Goal: Book appointment/travel/reservation

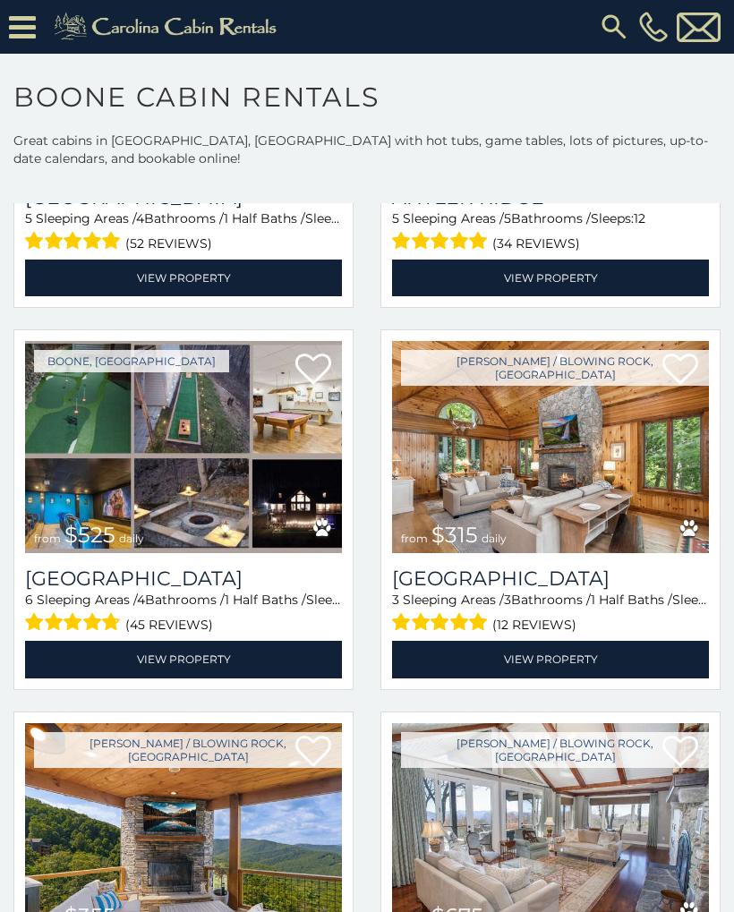
scroll to position [336, 0]
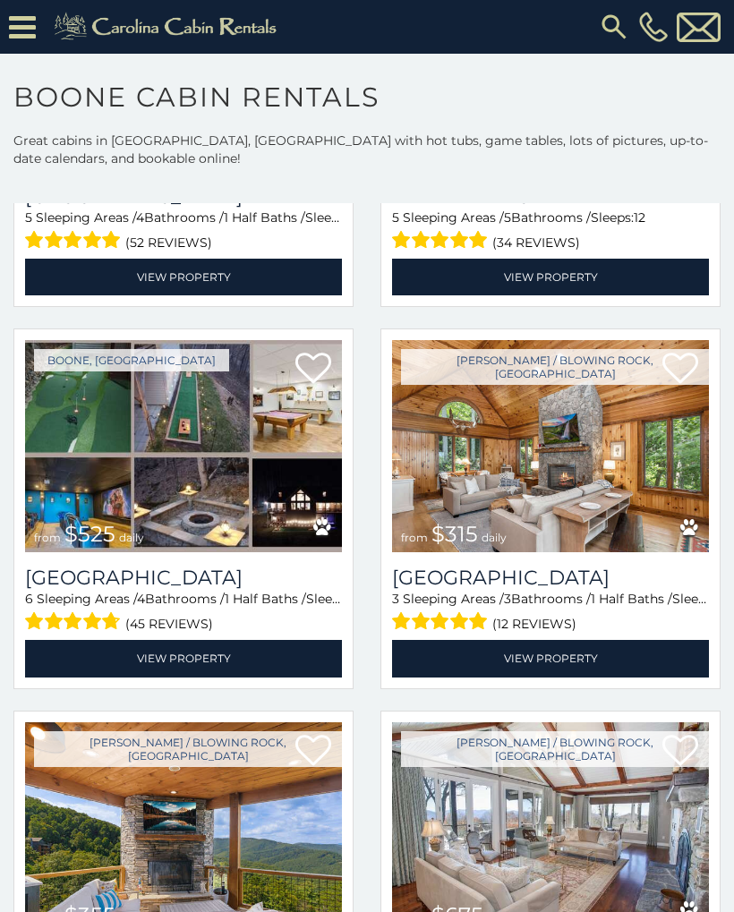
click at [482, 544] on span "daily" at bounding box center [494, 537] width 25 height 13
click at [492, 497] on img at bounding box center [550, 446] width 317 height 212
click at [511, 491] on img at bounding box center [550, 446] width 317 height 212
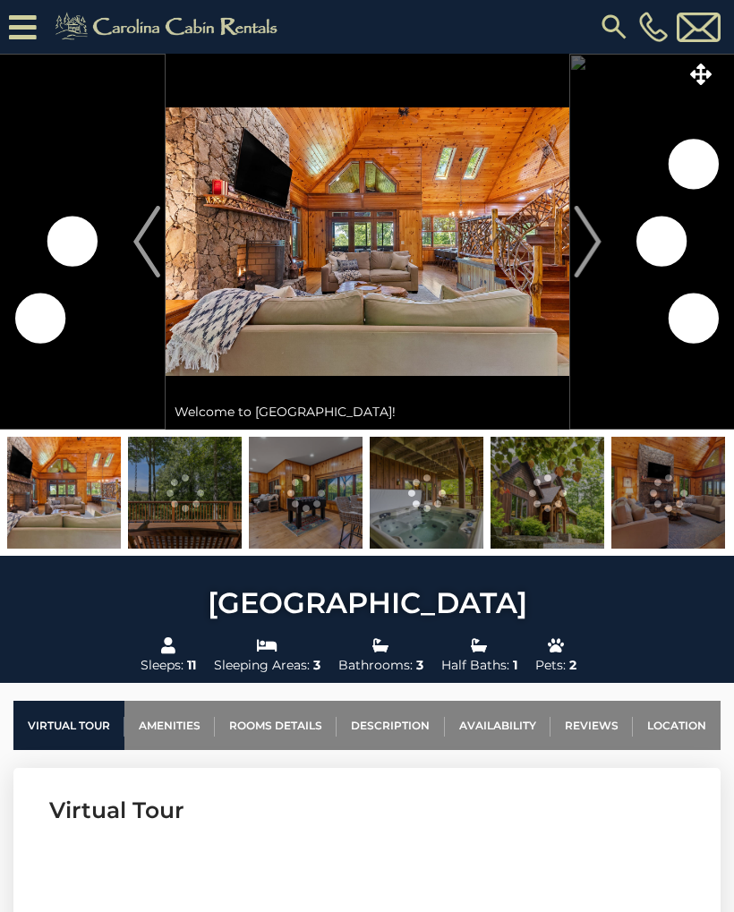
click at [167, 516] on img at bounding box center [185, 493] width 114 height 112
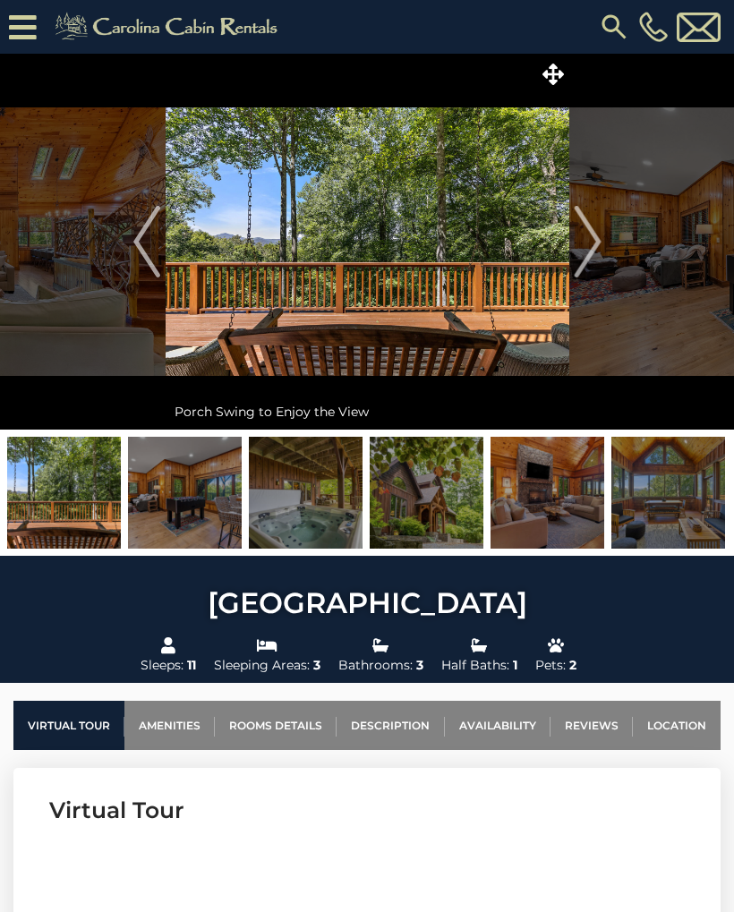
click at [585, 258] on img "Next" at bounding box center [587, 242] width 27 height 72
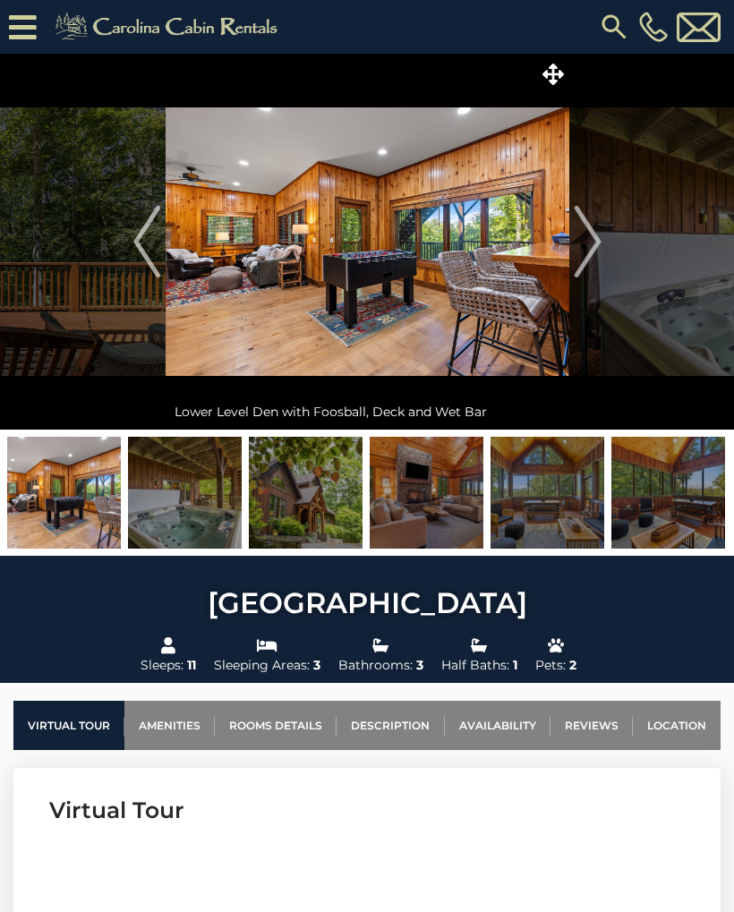
click at [604, 253] on button "Next" at bounding box center [588, 242] width 37 height 376
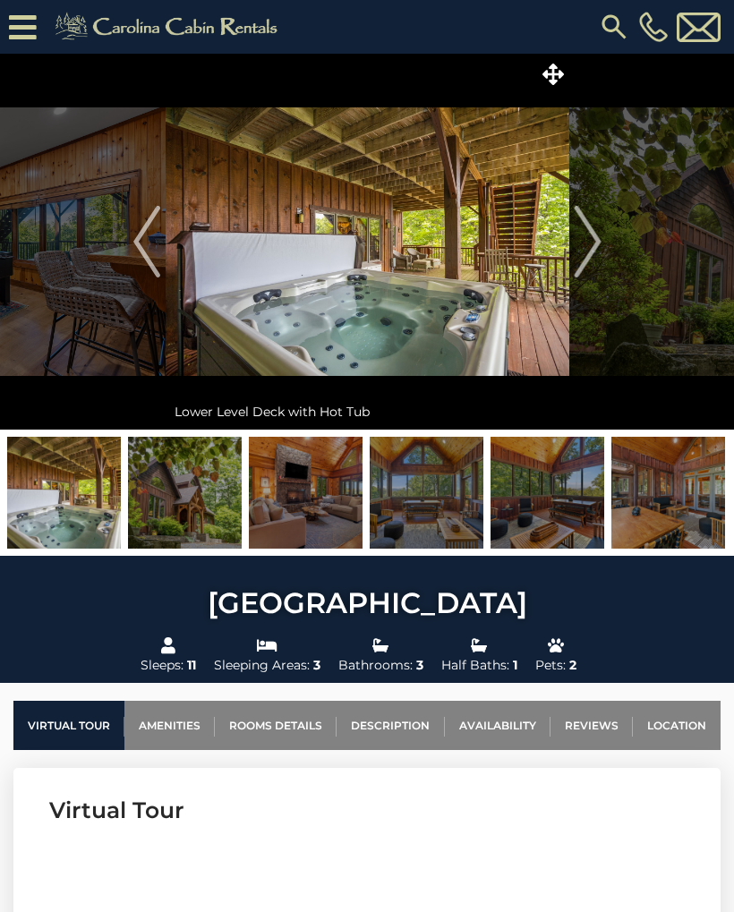
click at [604, 247] on button "Next" at bounding box center [588, 242] width 37 height 376
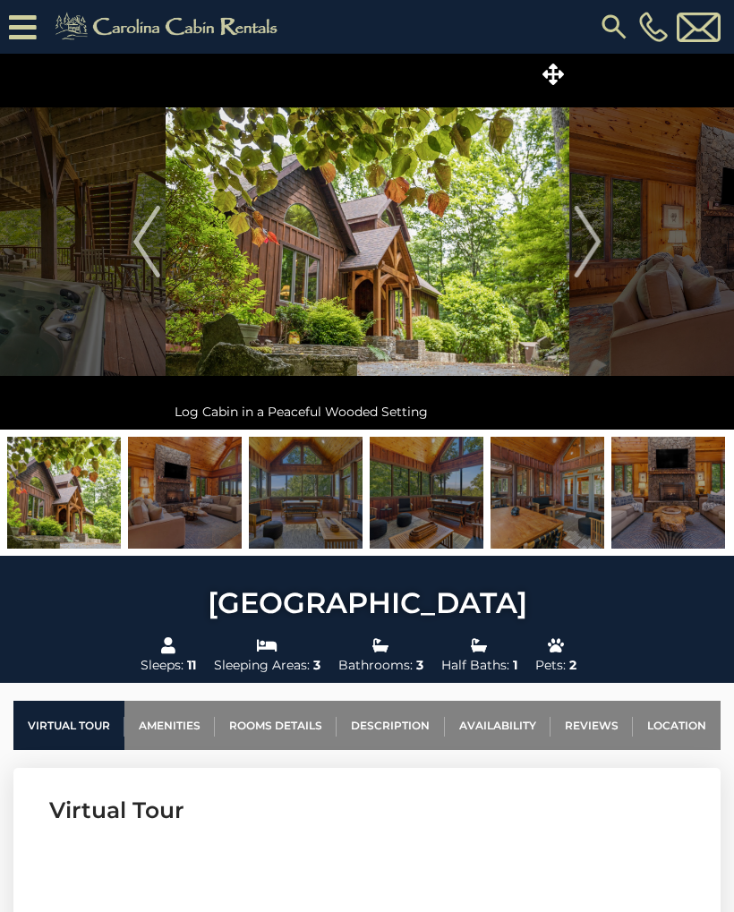
click at [595, 246] on img "Next" at bounding box center [587, 242] width 27 height 72
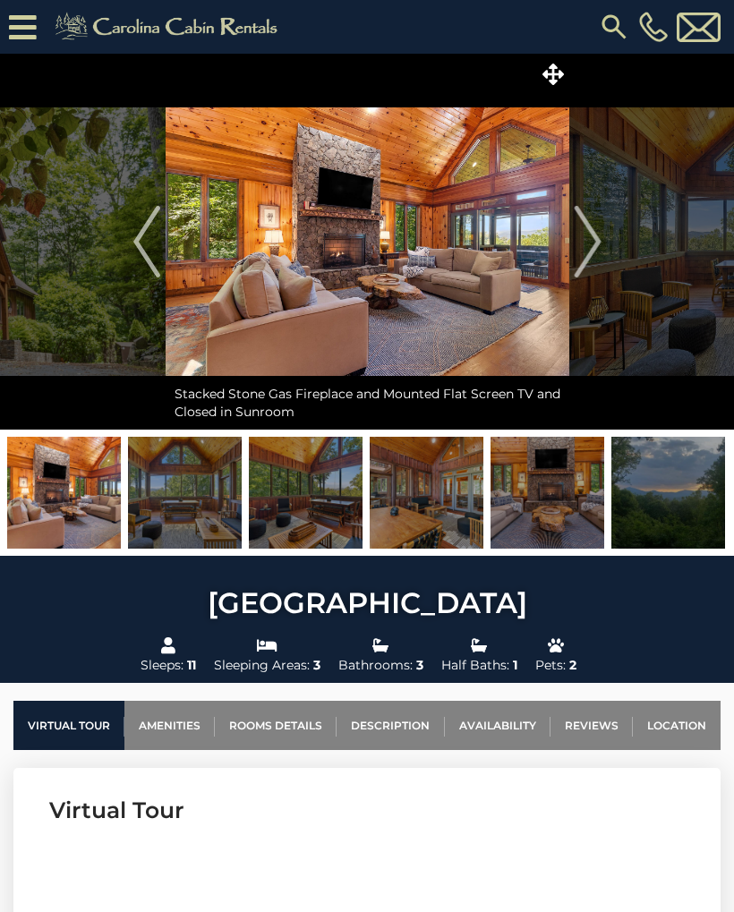
click at [589, 247] on img "Next" at bounding box center [587, 242] width 27 height 72
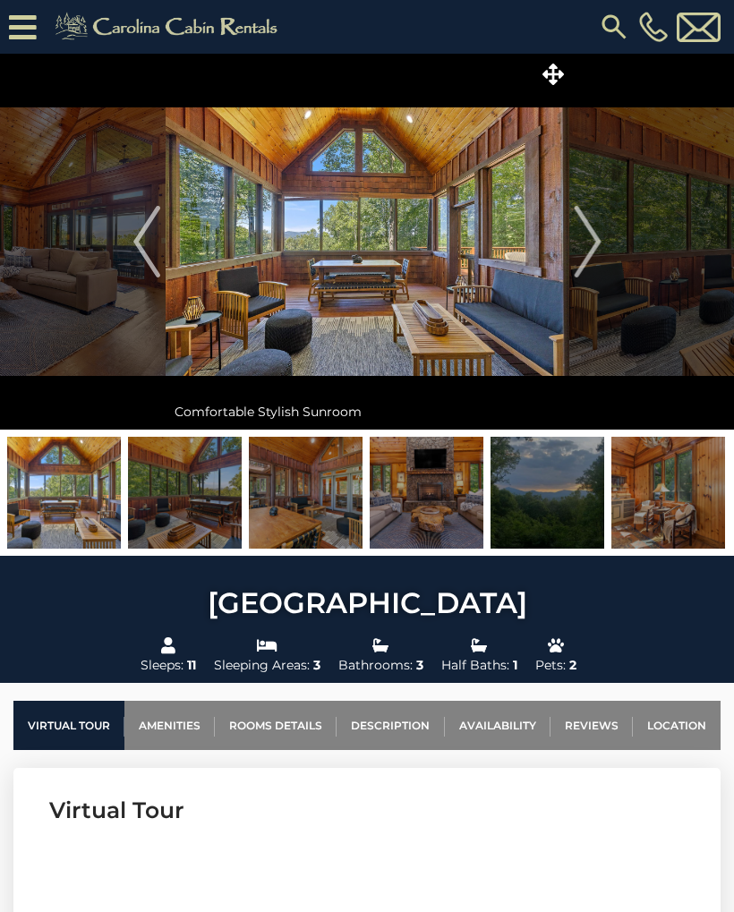
click at [590, 246] on img "Next" at bounding box center [587, 242] width 27 height 72
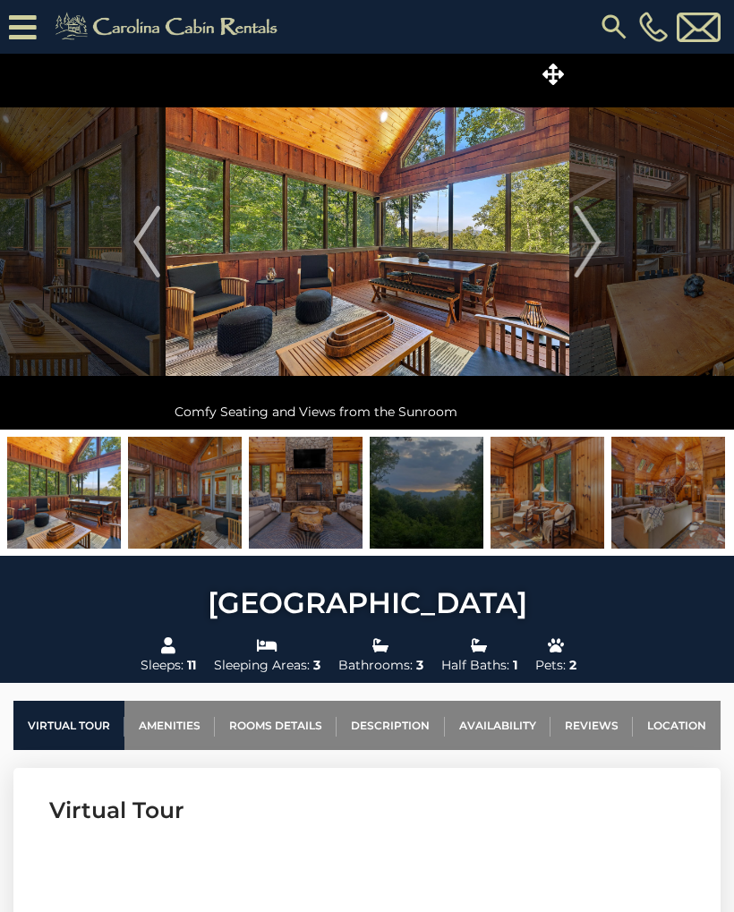
click at [595, 257] on img "Next" at bounding box center [587, 242] width 27 height 72
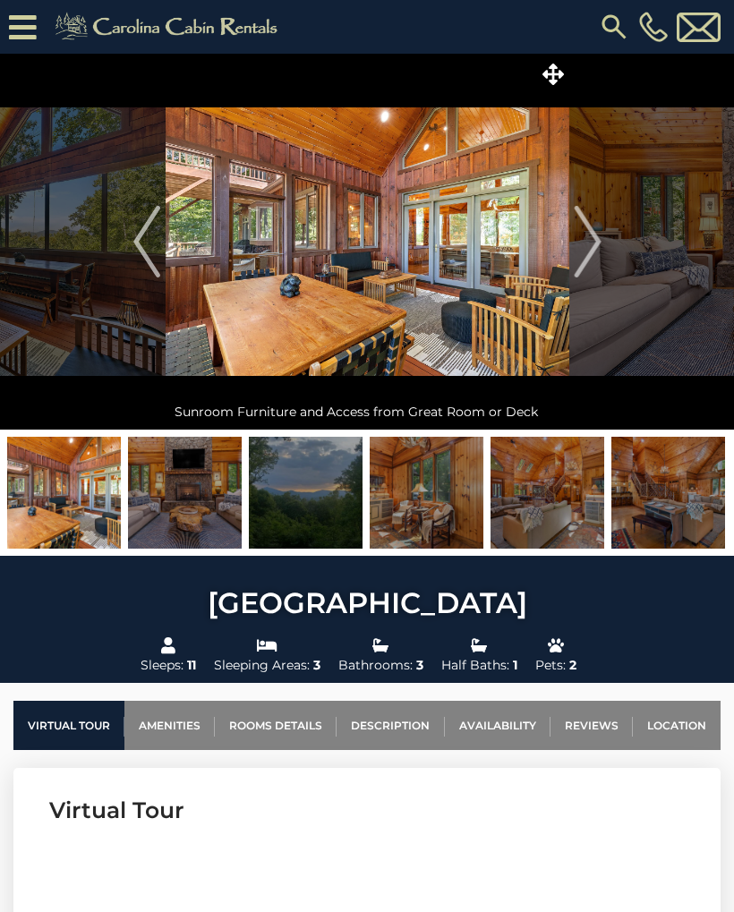
click at [567, 233] on img at bounding box center [368, 242] width 404 height 376
click at [581, 226] on img "Next" at bounding box center [587, 242] width 27 height 72
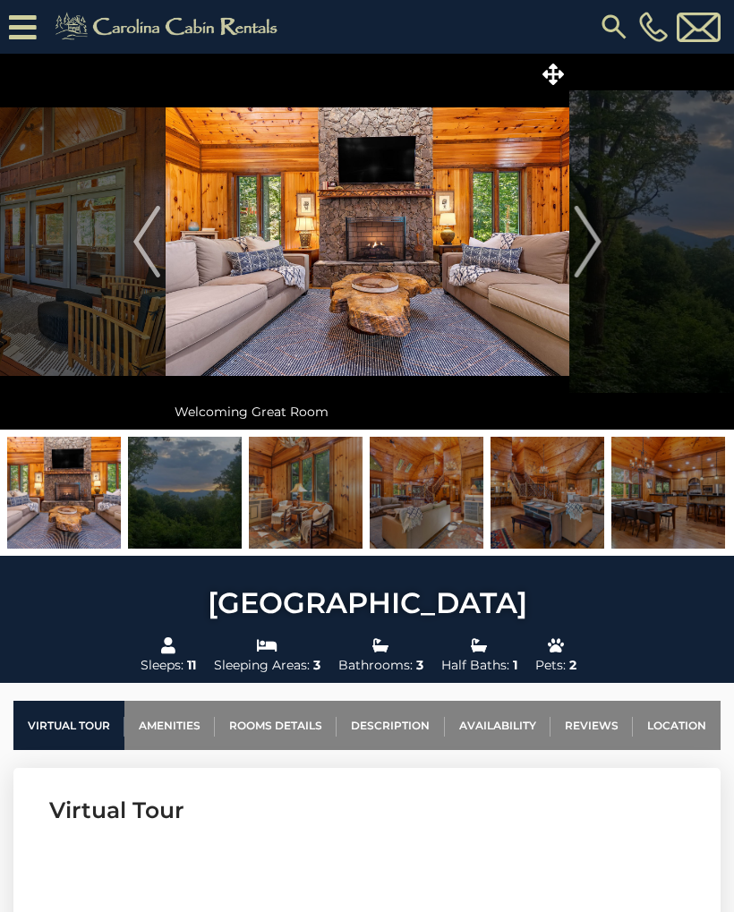
click at [592, 255] on img "Next" at bounding box center [587, 242] width 27 height 72
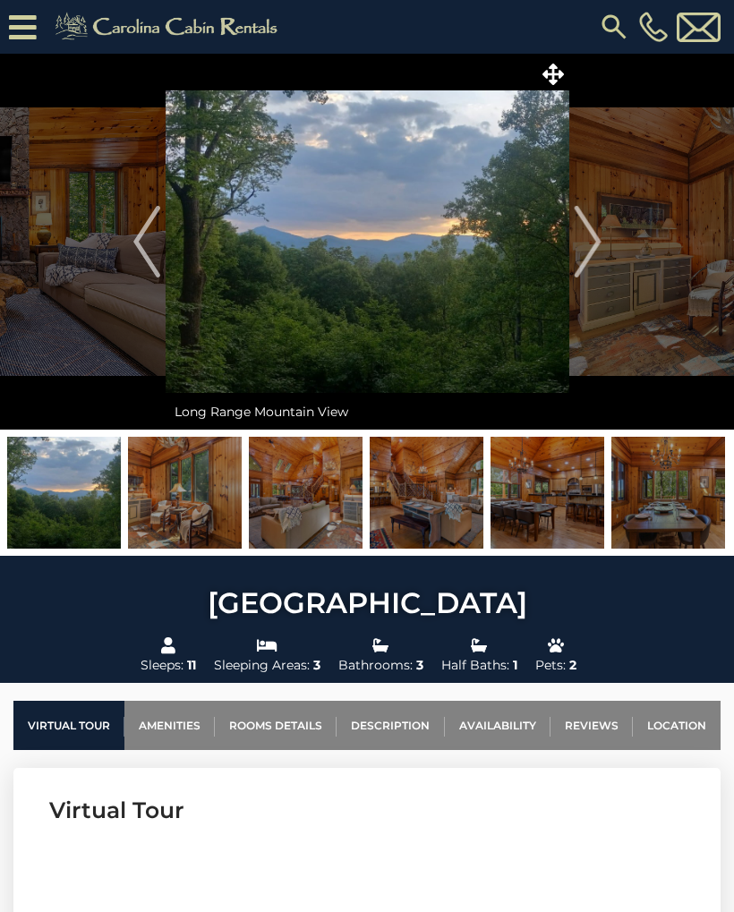
click at [577, 261] on img "Next" at bounding box center [587, 242] width 27 height 72
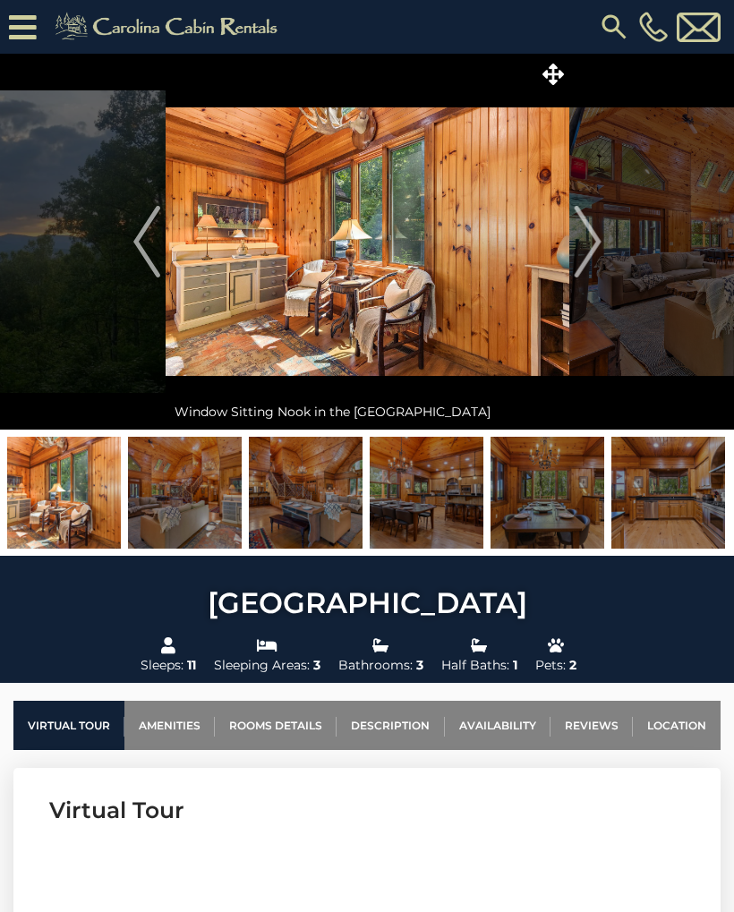
click at [587, 243] on img "Next" at bounding box center [587, 242] width 27 height 72
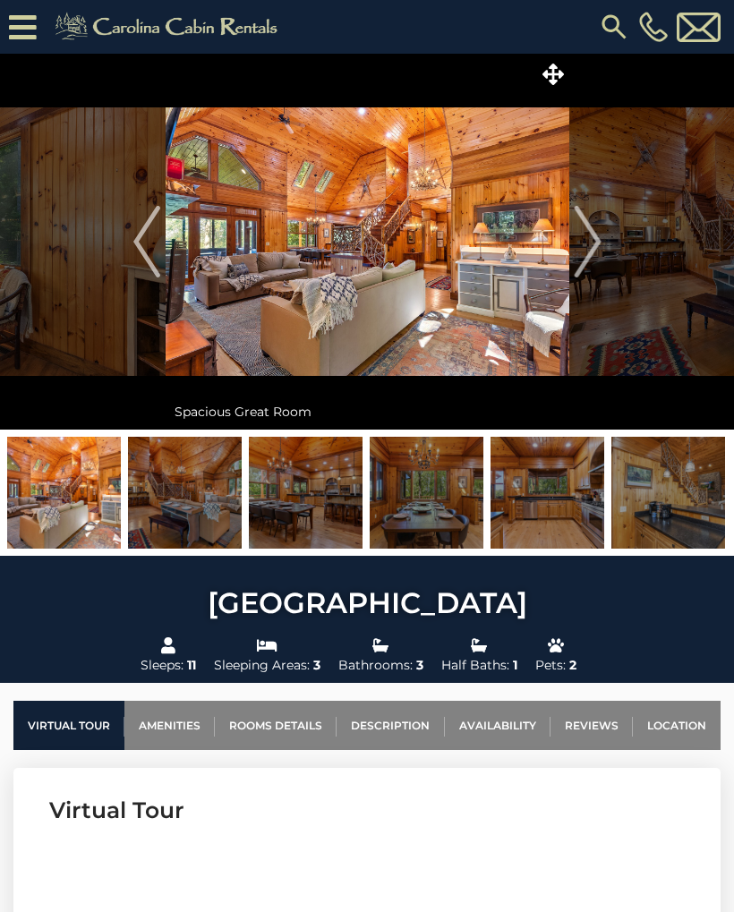
click at [595, 251] on img "Next" at bounding box center [587, 242] width 27 height 72
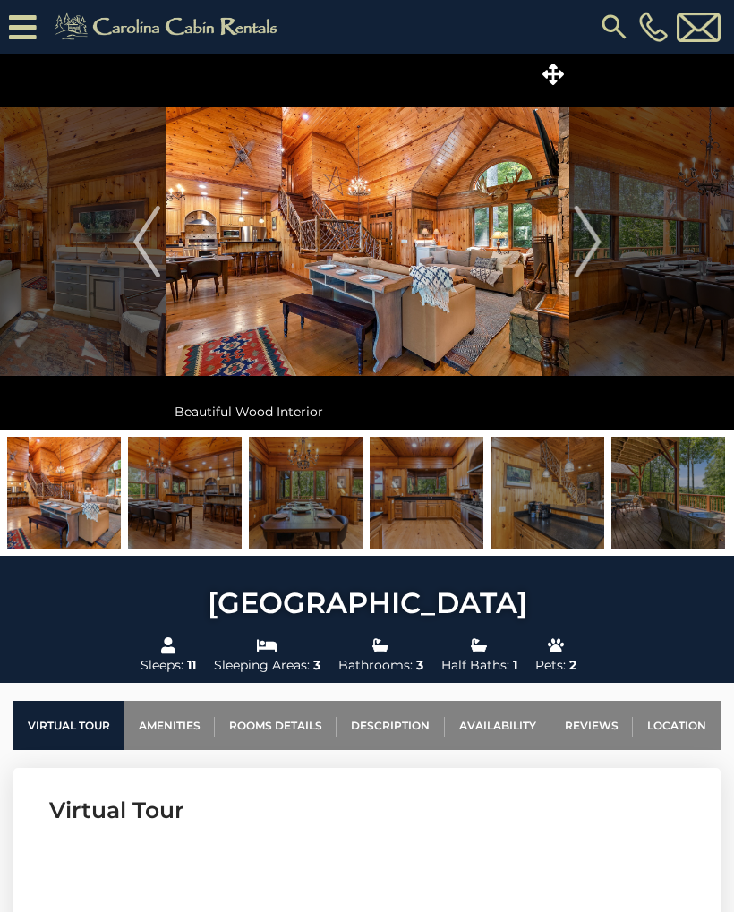
click at [600, 240] on img "Next" at bounding box center [587, 242] width 27 height 72
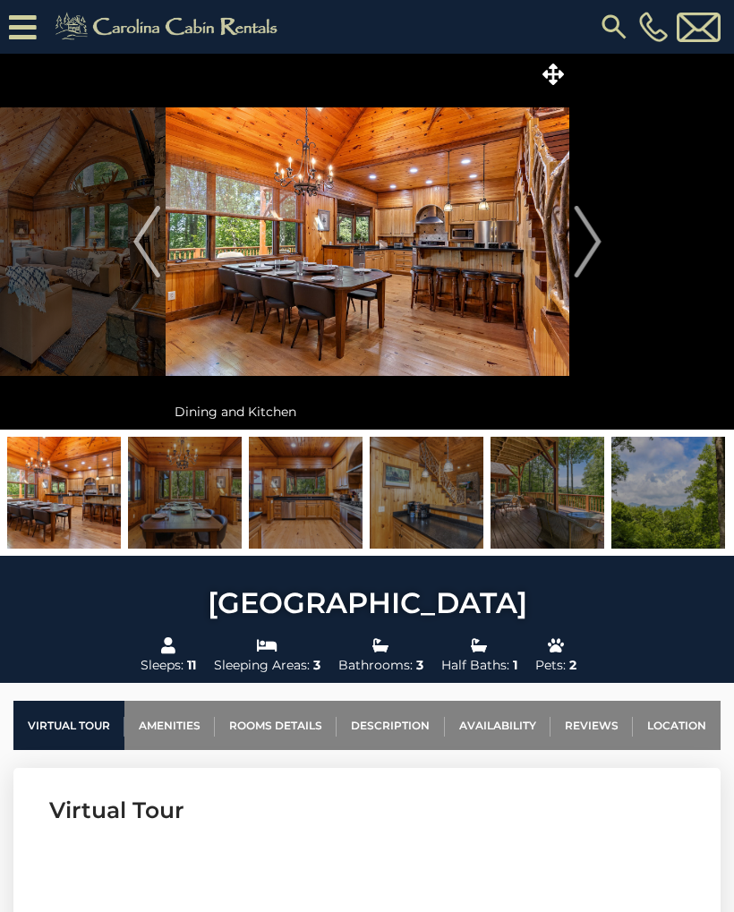
click at [577, 261] on img "Next" at bounding box center [587, 242] width 27 height 72
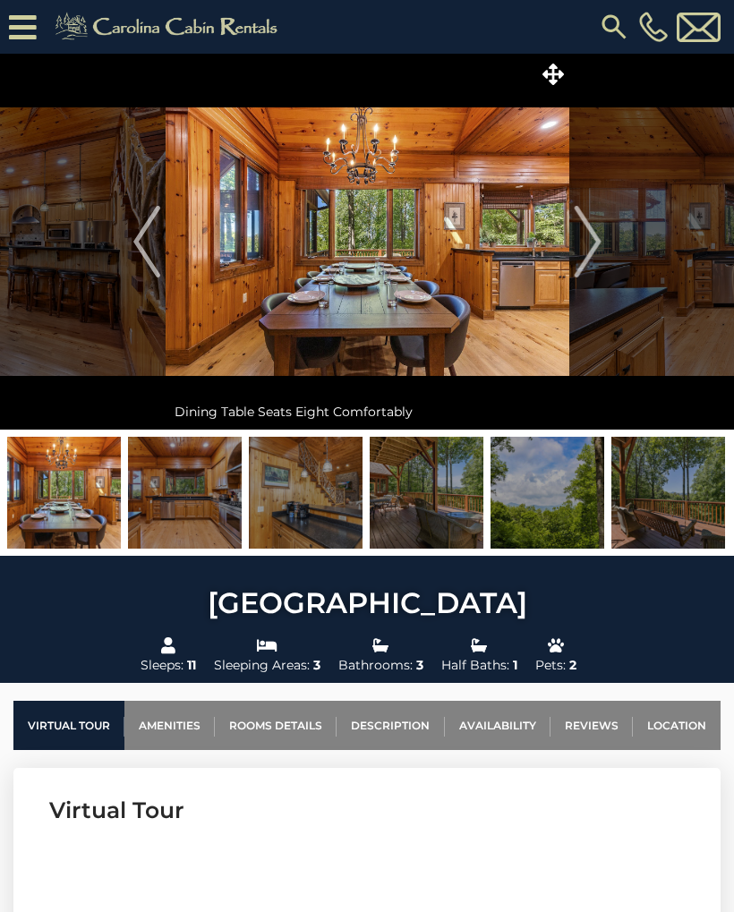
click at [570, 256] on button "Next" at bounding box center [588, 242] width 37 height 376
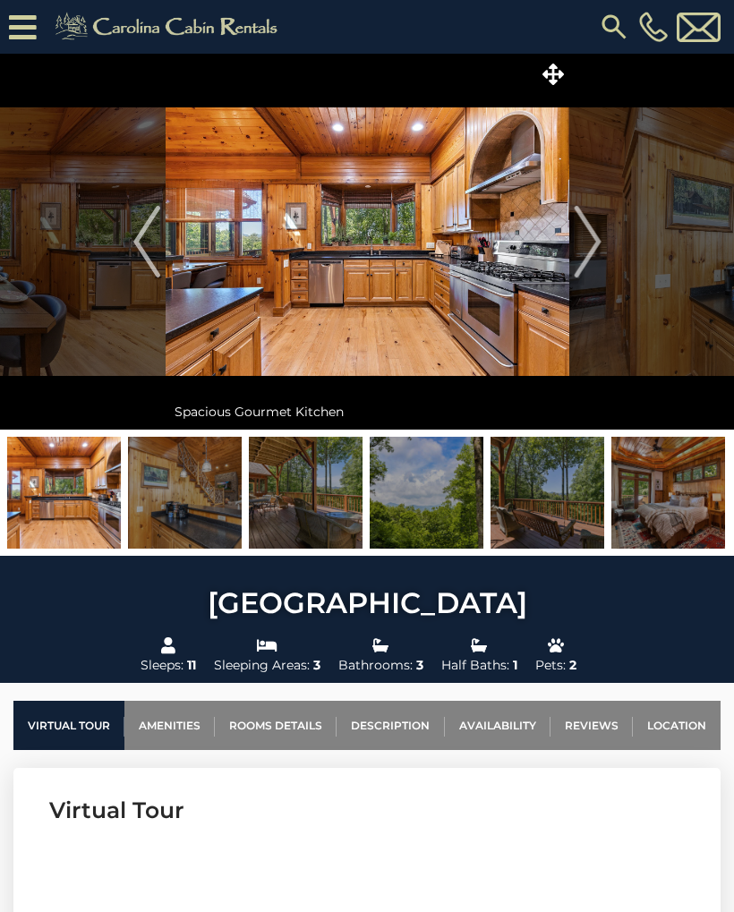
click at [583, 250] on img "Next" at bounding box center [587, 242] width 27 height 72
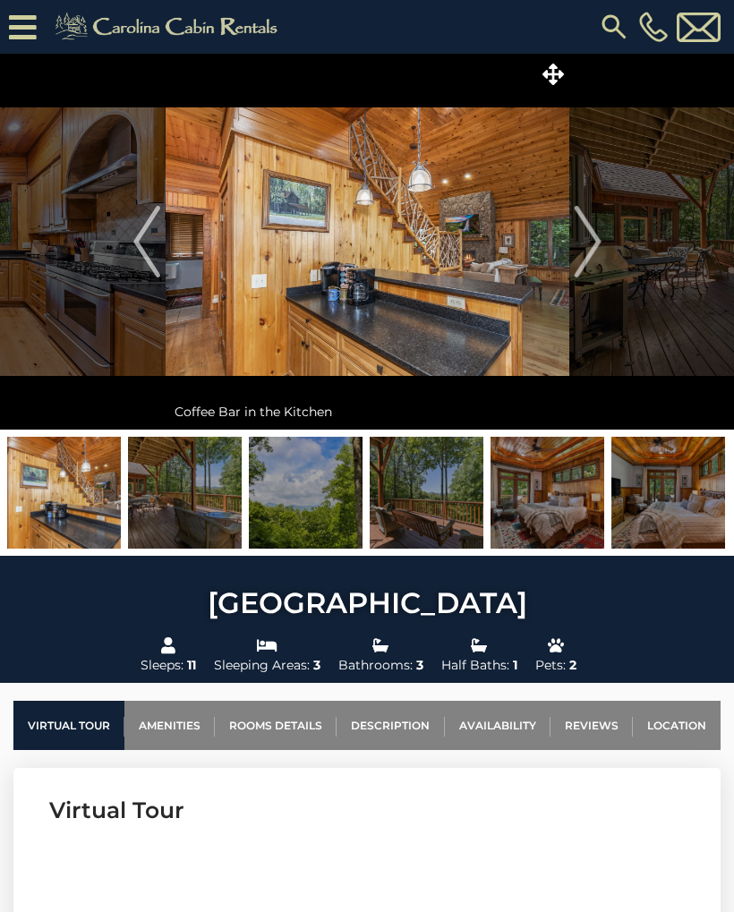
click at [591, 250] on img "Next" at bounding box center [587, 242] width 27 height 72
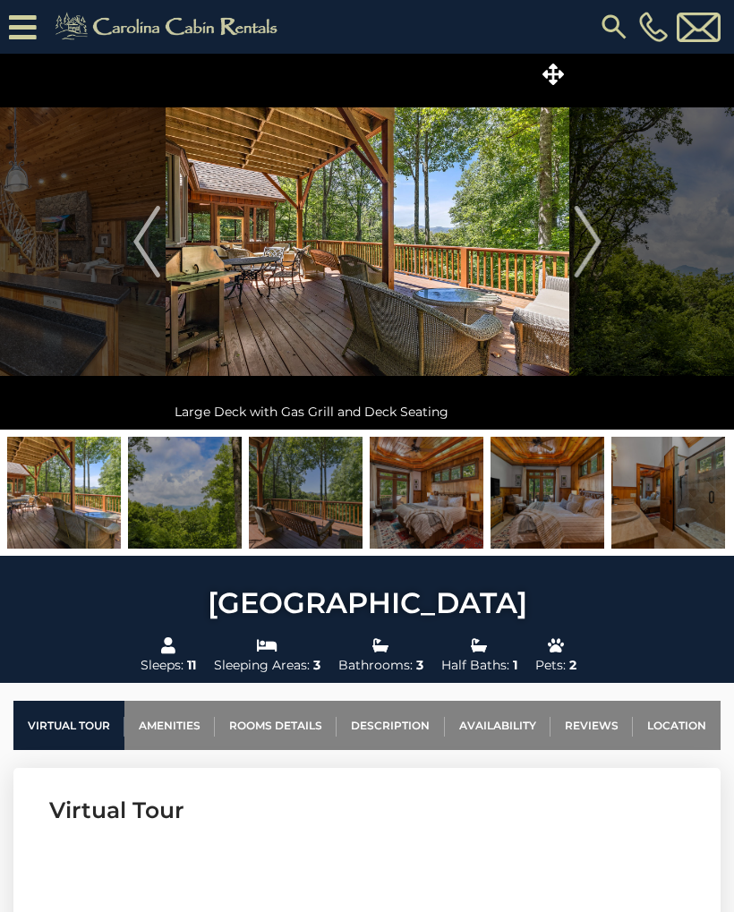
click at [587, 244] on img "Next" at bounding box center [587, 242] width 27 height 72
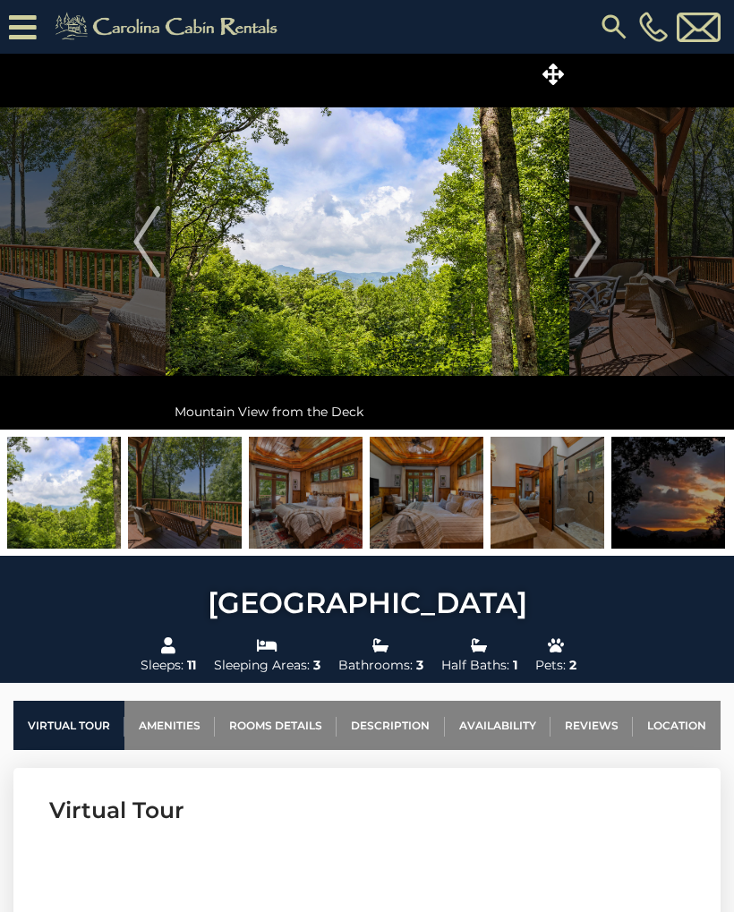
click at [580, 253] on img "Next" at bounding box center [587, 242] width 27 height 72
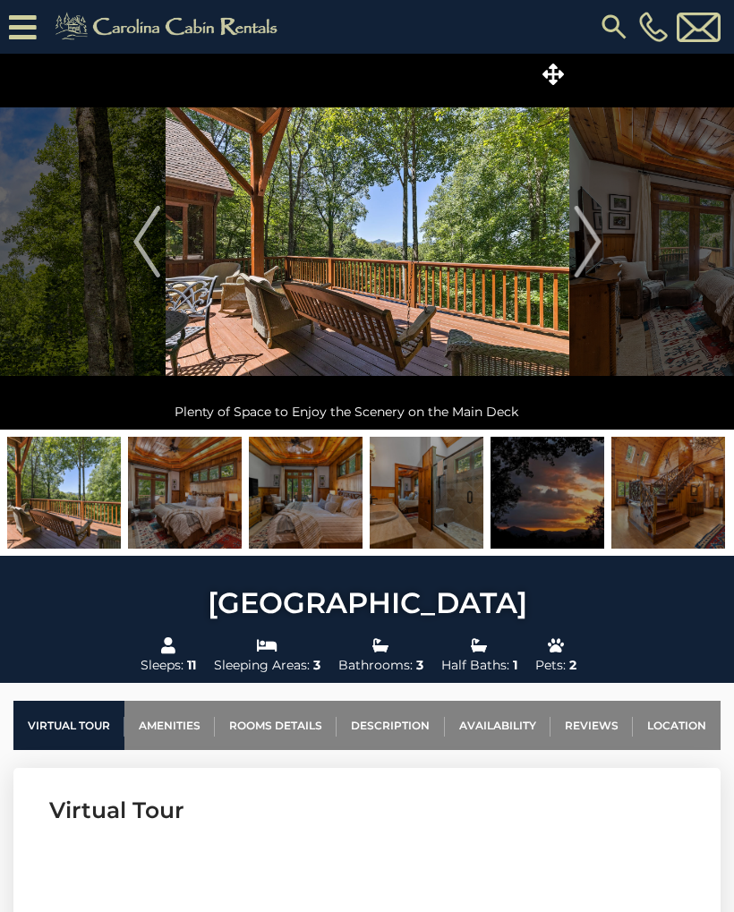
click at [601, 241] on img "Next" at bounding box center [587, 242] width 27 height 72
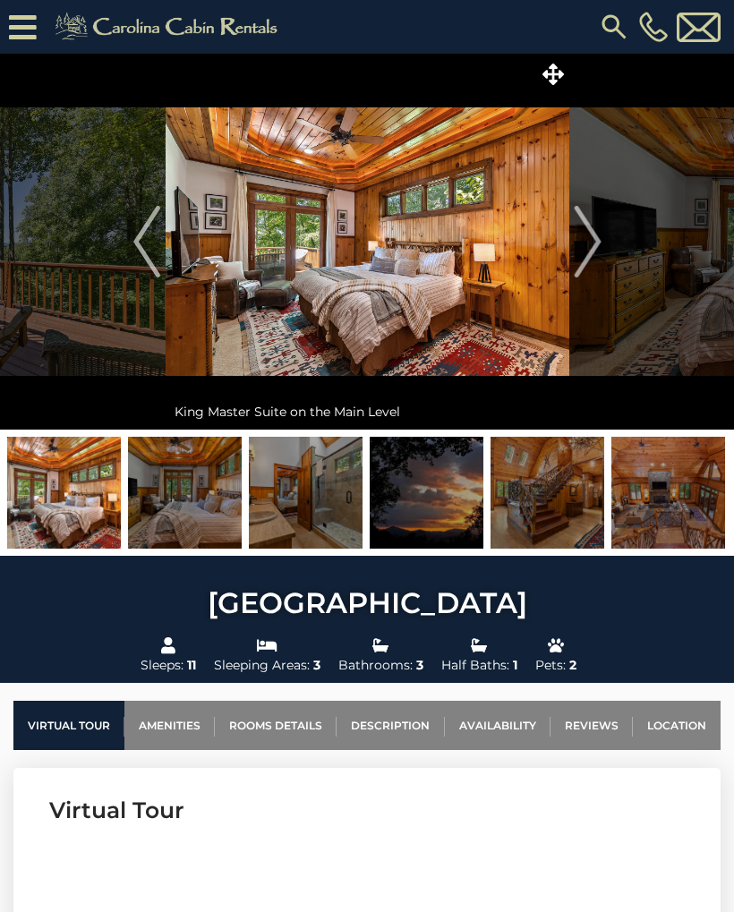
click at [591, 245] on img "Next" at bounding box center [587, 242] width 27 height 72
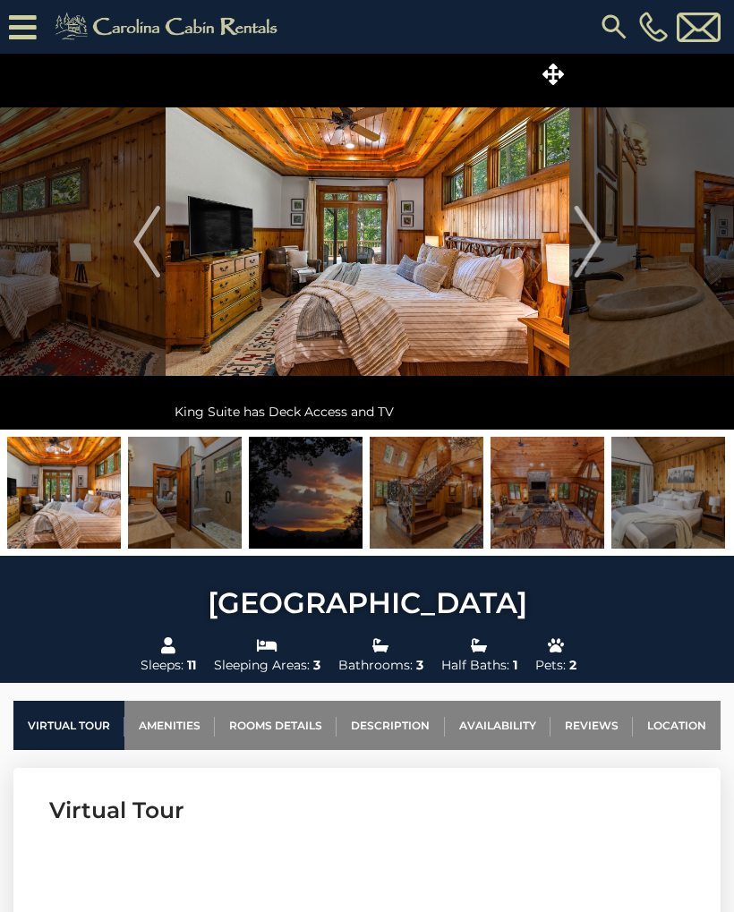
click at [591, 232] on img "Next" at bounding box center [587, 242] width 27 height 72
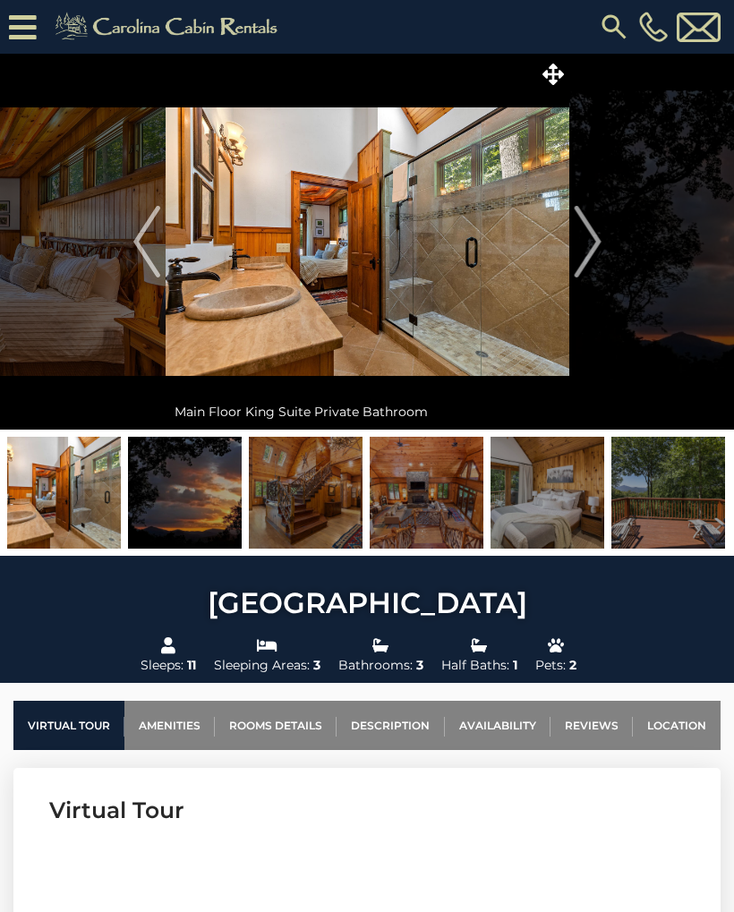
click at [598, 244] on img "Next" at bounding box center [587, 242] width 27 height 72
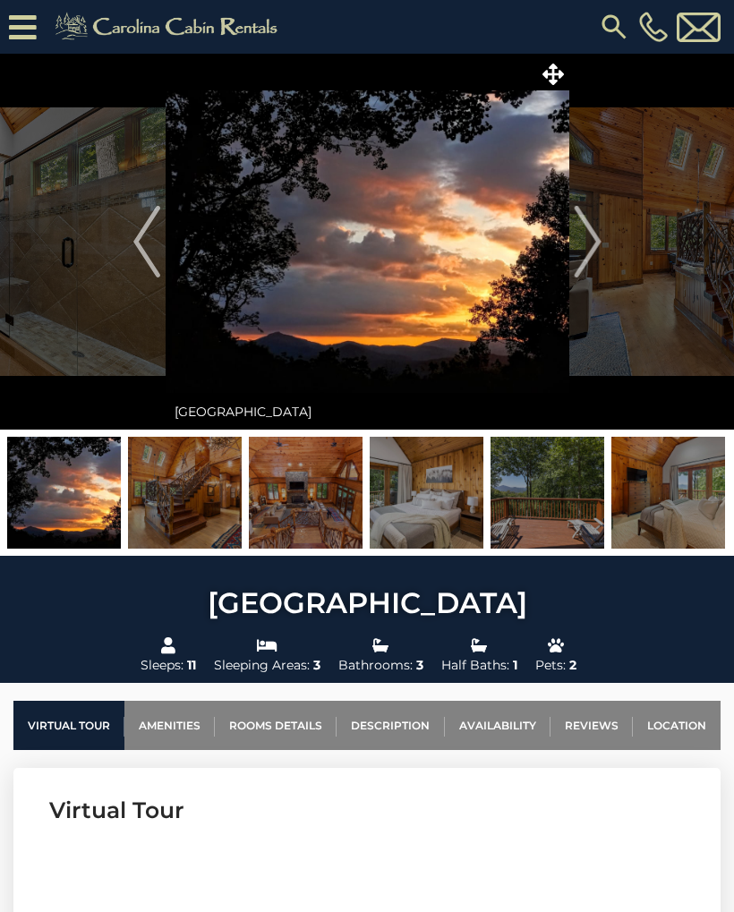
click at [598, 255] on img "Next" at bounding box center [587, 242] width 27 height 72
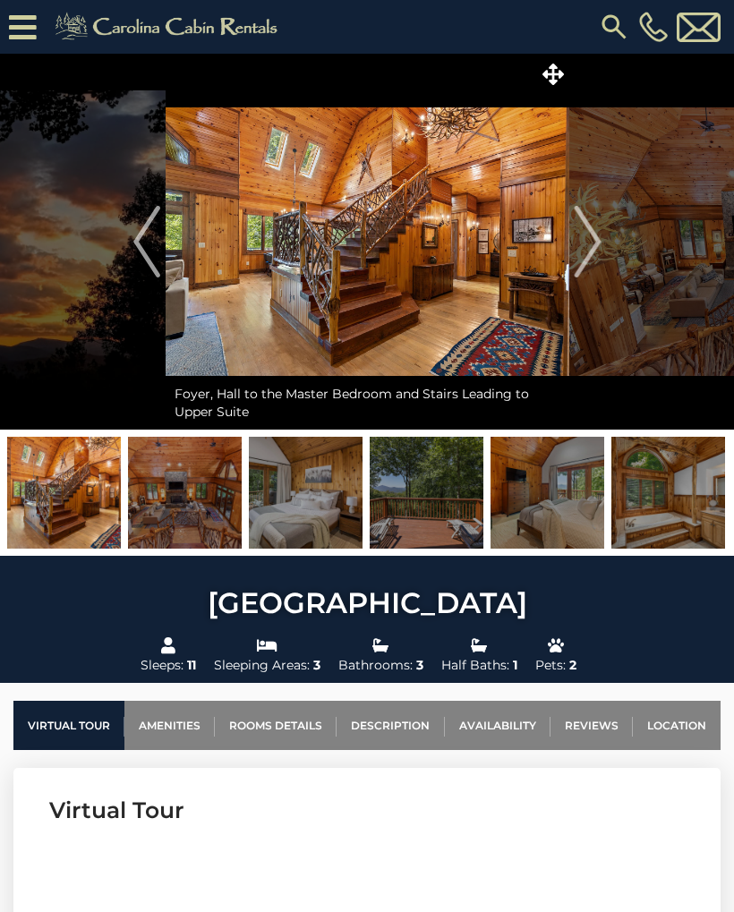
click at [579, 258] on img "Next" at bounding box center [587, 242] width 27 height 72
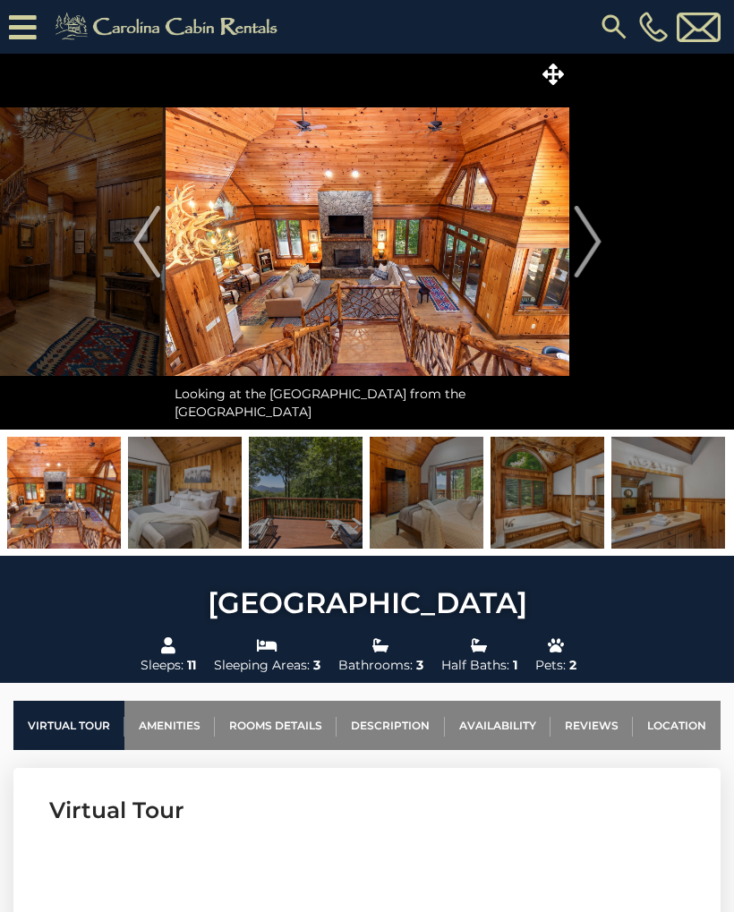
click at [604, 252] on button "Next" at bounding box center [588, 242] width 37 height 376
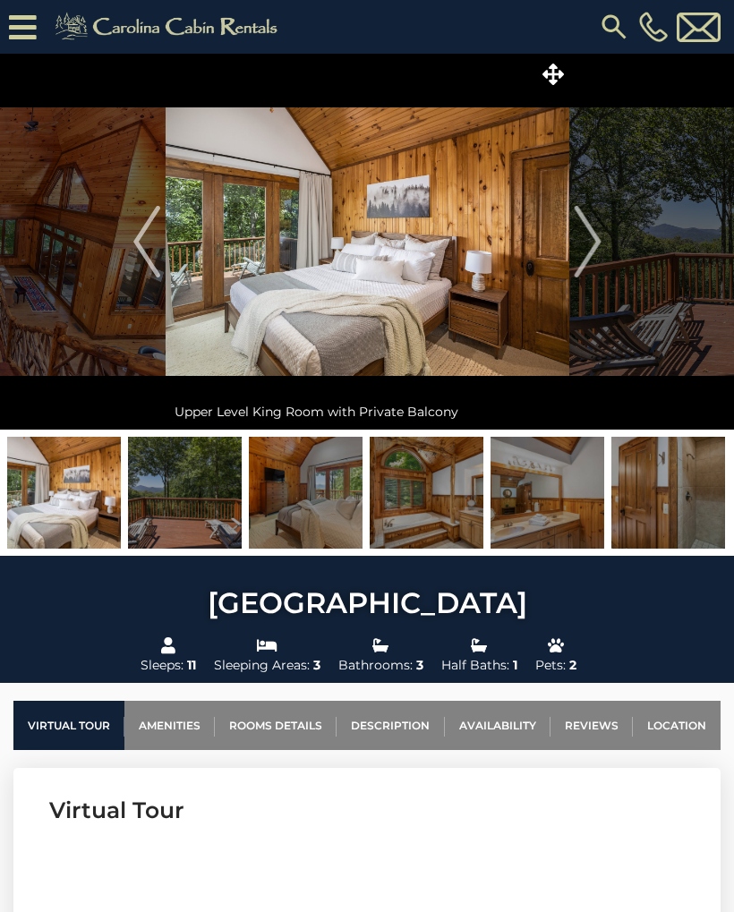
click at [601, 246] on img "Next" at bounding box center [587, 242] width 27 height 72
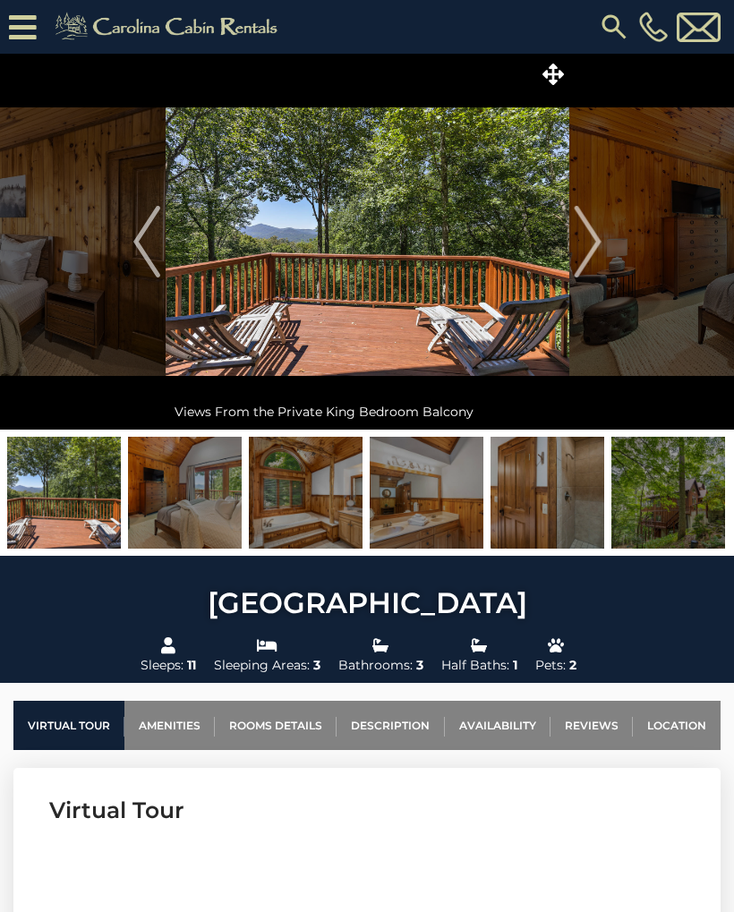
click at [597, 248] on img "Next" at bounding box center [587, 242] width 27 height 72
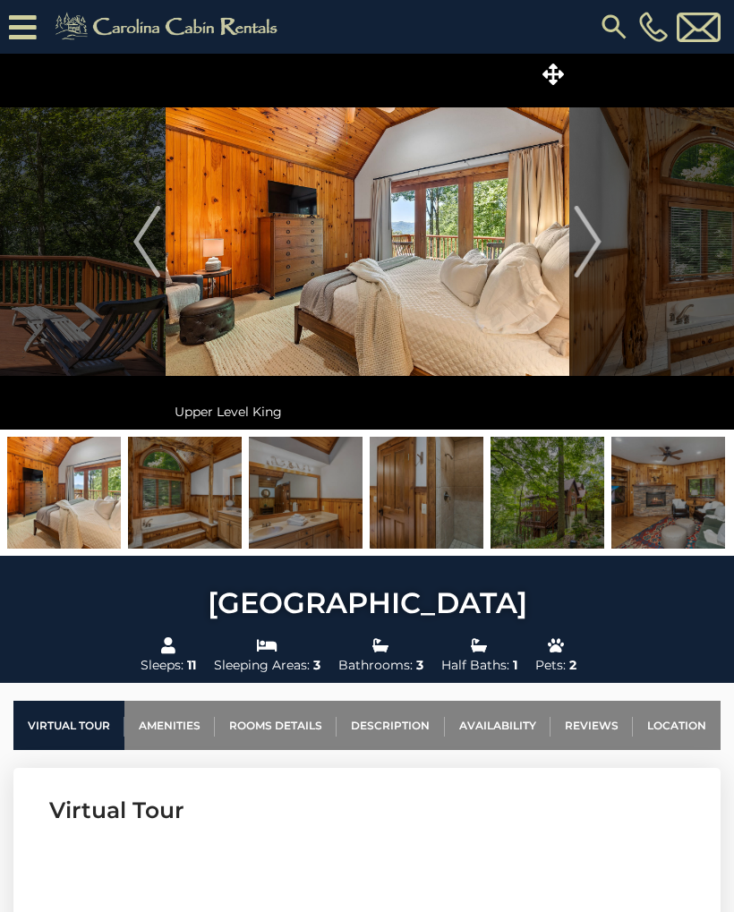
click at [601, 244] on img "Next" at bounding box center [587, 242] width 27 height 72
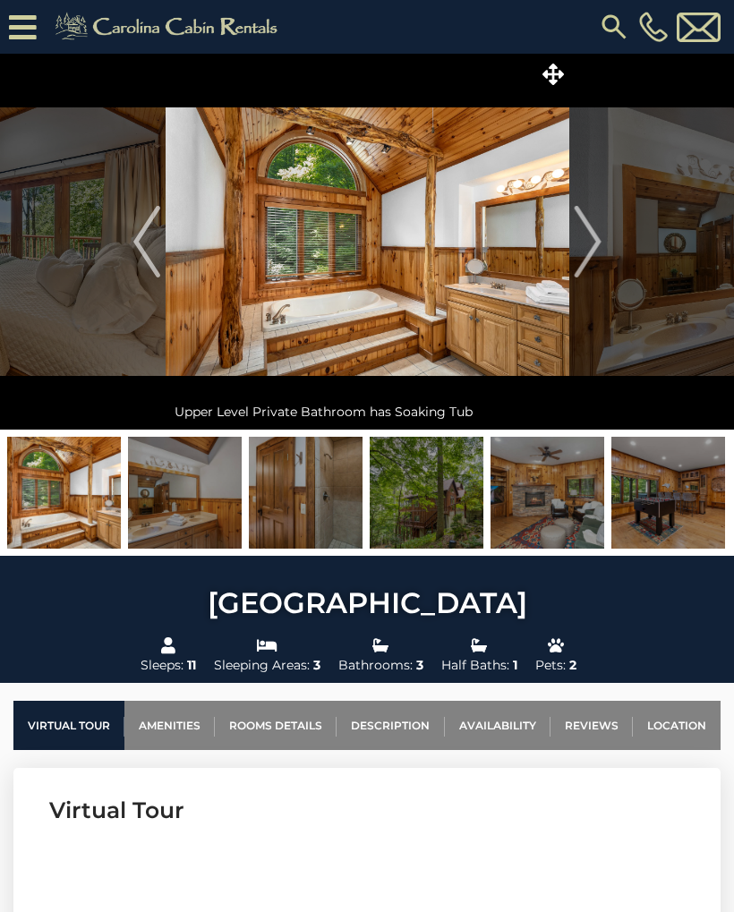
click at [598, 248] on img "Next" at bounding box center [587, 242] width 27 height 72
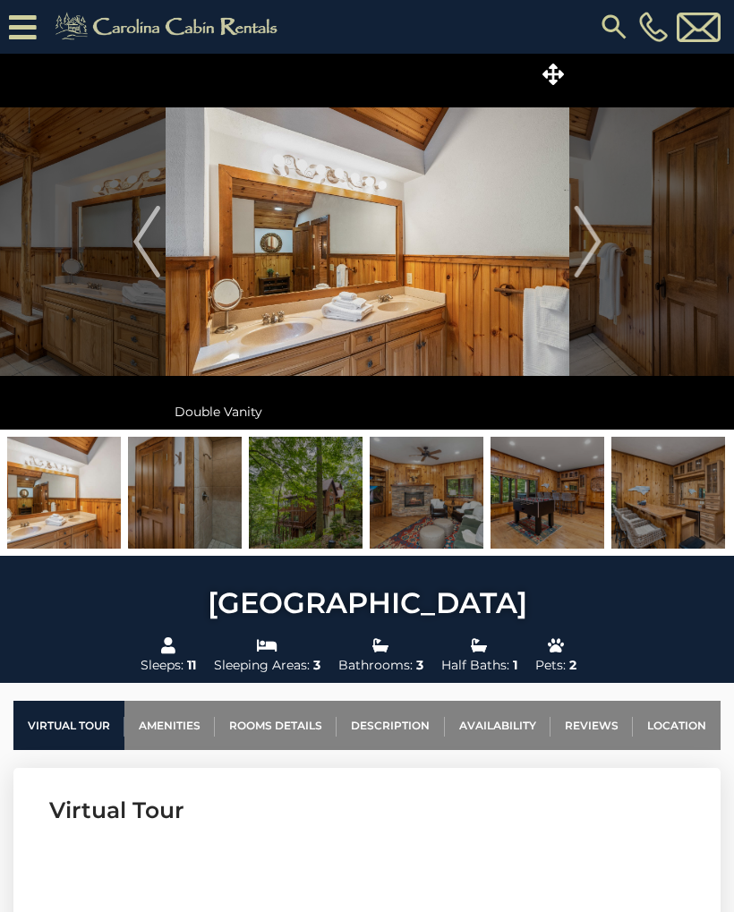
click at [573, 262] on button "Next" at bounding box center [588, 242] width 37 height 376
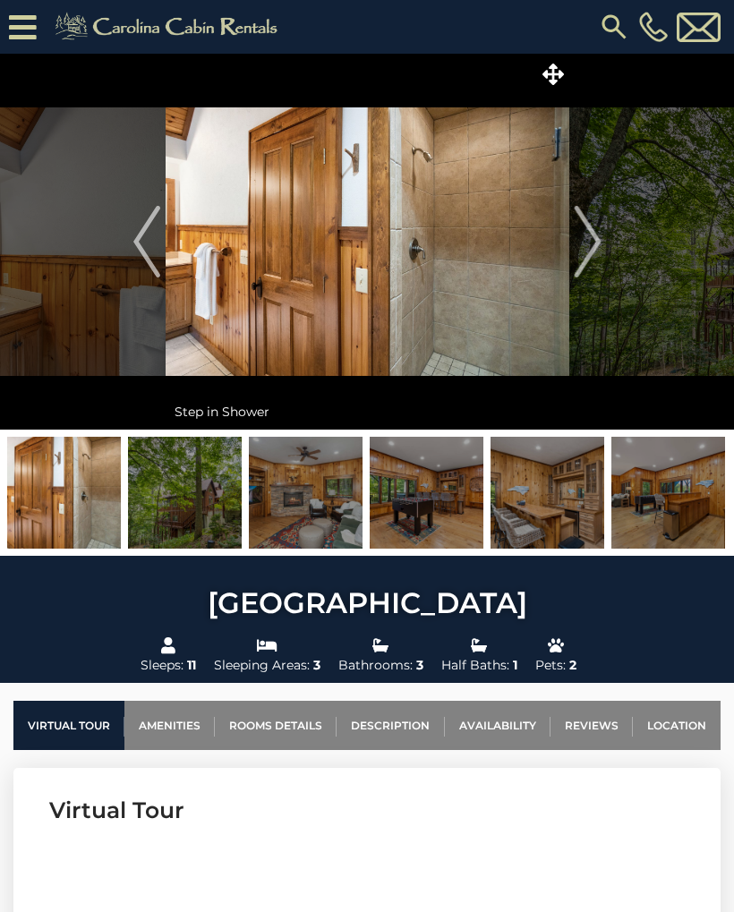
click at [600, 252] on img "Next" at bounding box center [587, 242] width 27 height 72
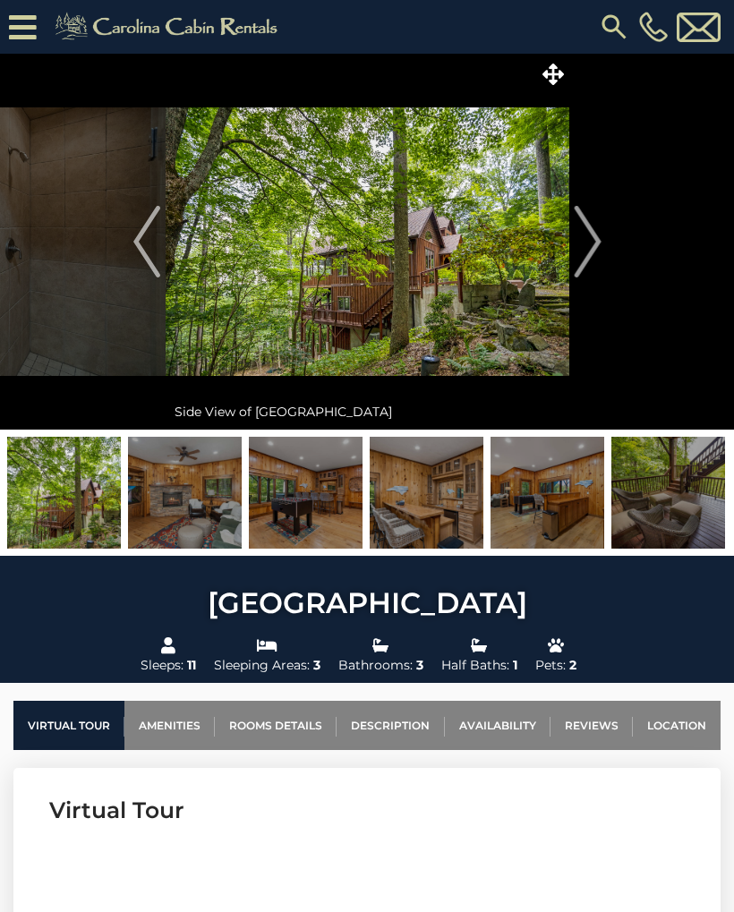
click at [599, 247] on img "Next" at bounding box center [587, 242] width 27 height 72
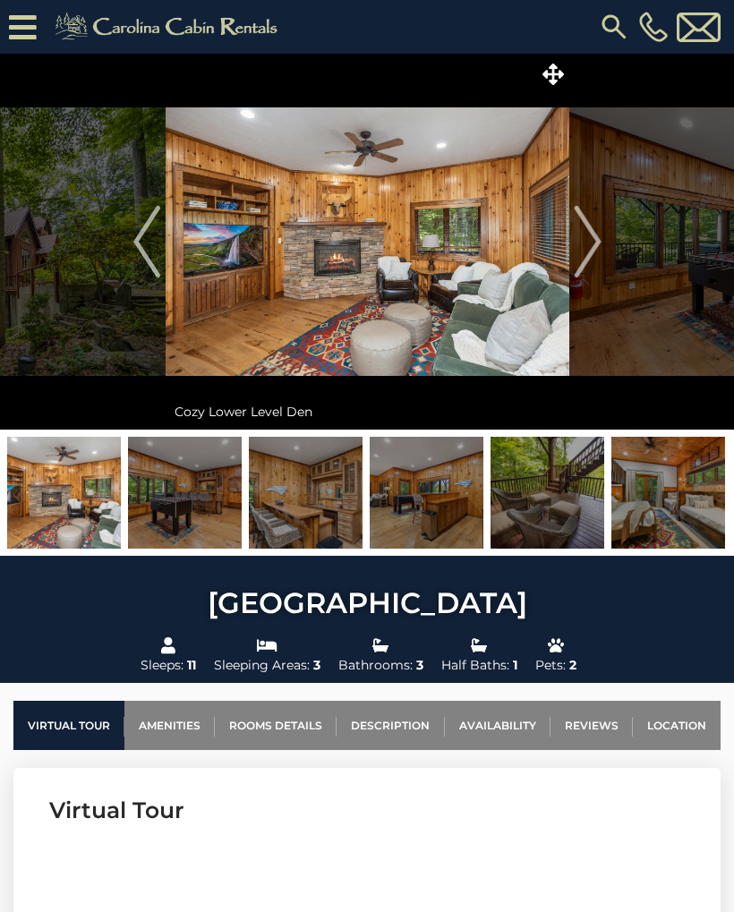
click at [604, 252] on button "Next" at bounding box center [588, 242] width 37 height 376
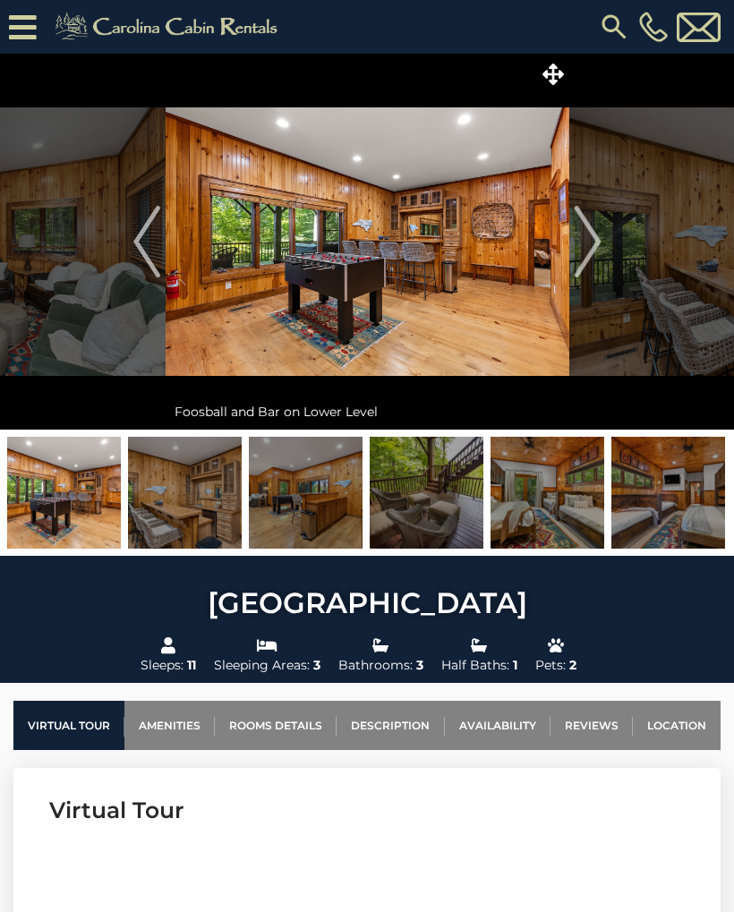
click at [601, 253] on img "Next" at bounding box center [587, 242] width 27 height 72
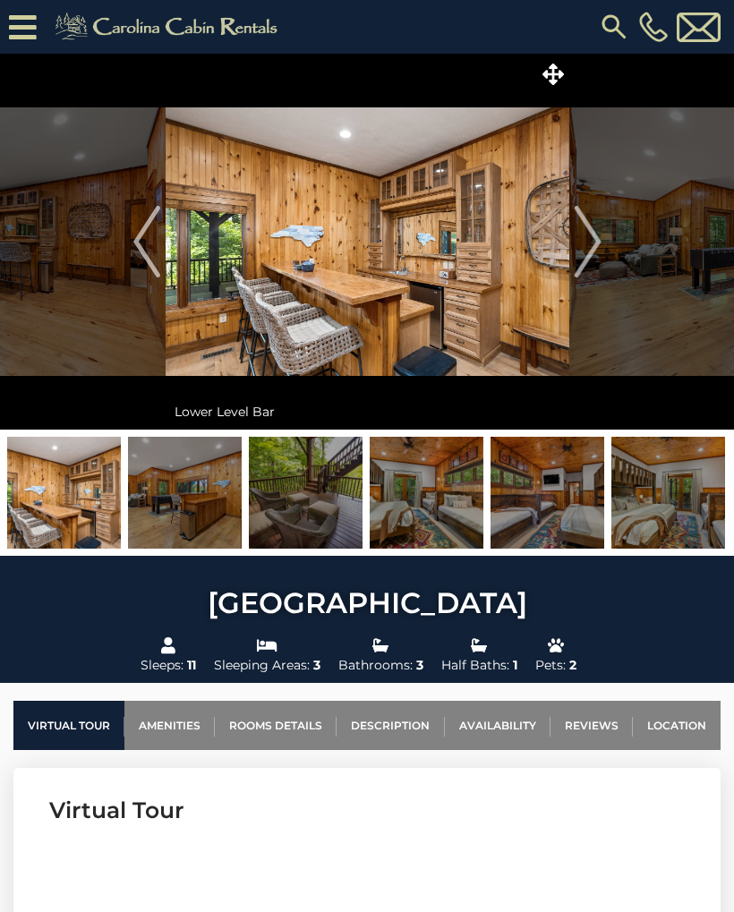
click at [595, 249] on img "Next" at bounding box center [587, 242] width 27 height 72
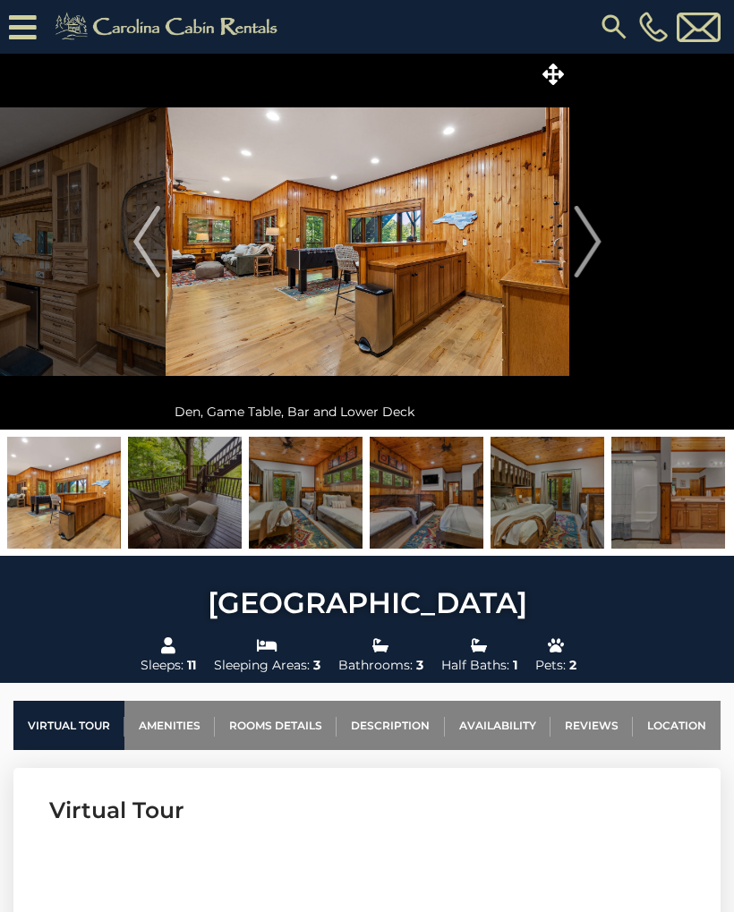
click at [601, 248] on img "Next" at bounding box center [587, 242] width 27 height 72
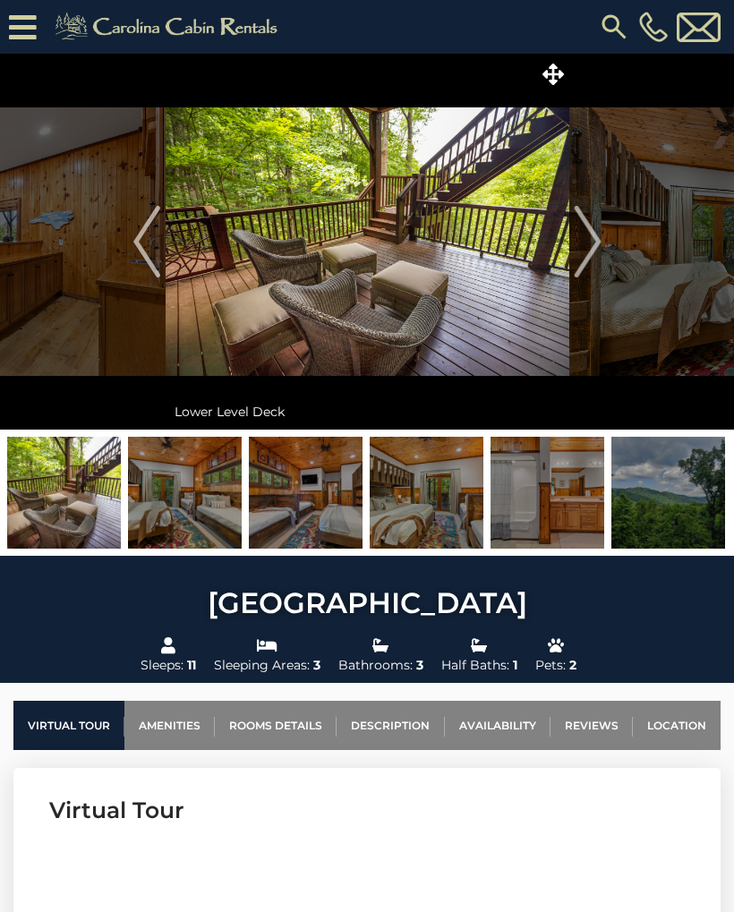
click at [598, 256] on img "Next" at bounding box center [587, 242] width 27 height 72
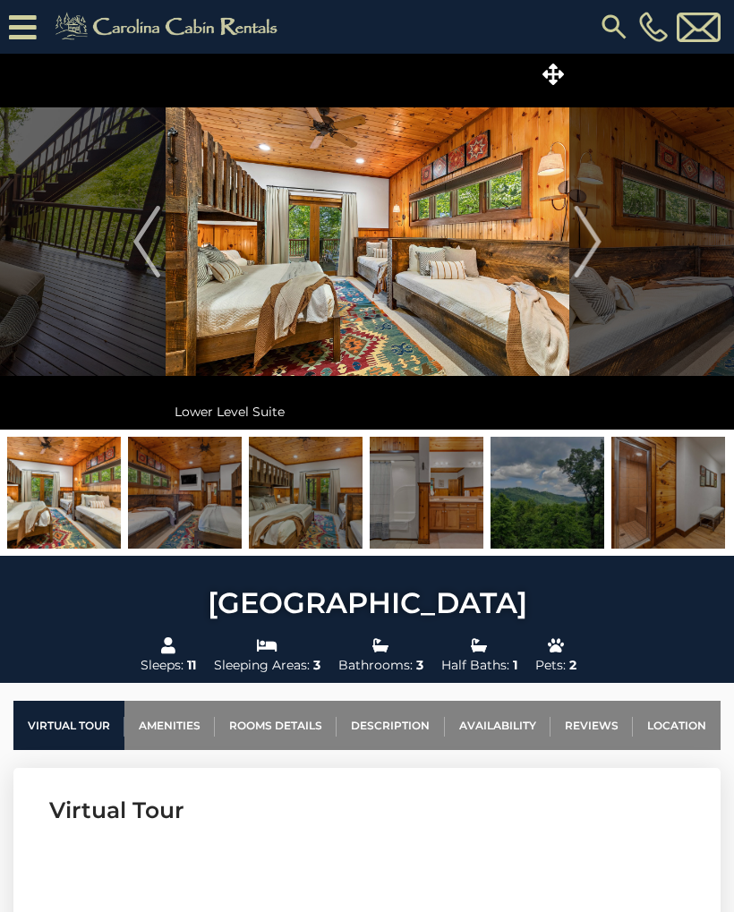
click at [596, 258] on img "Next" at bounding box center [587, 242] width 27 height 72
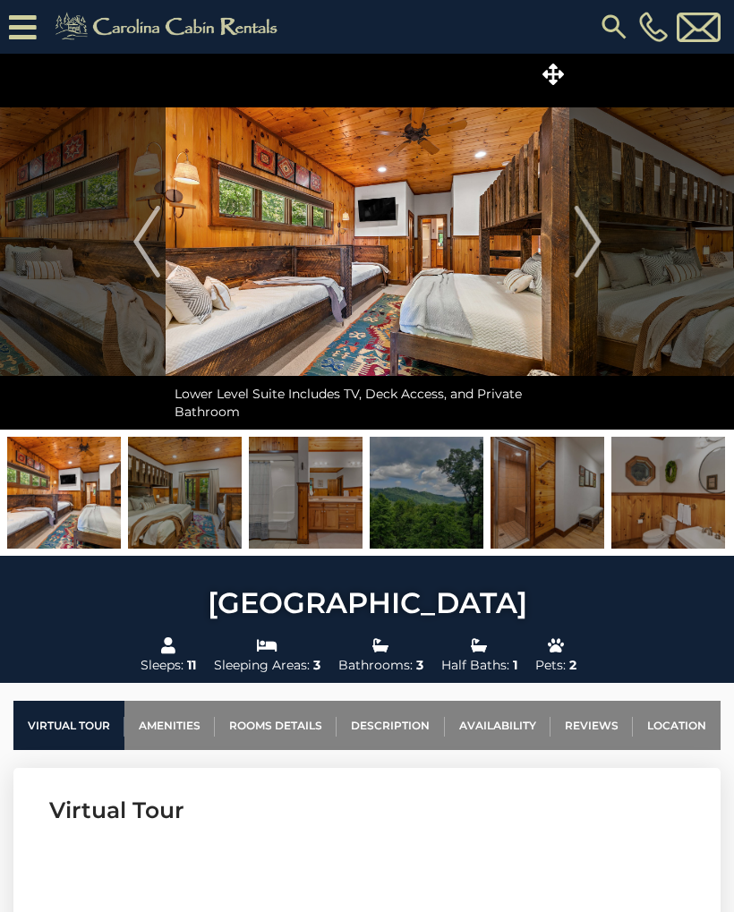
click at [603, 252] on button "Next" at bounding box center [588, 242] width 37 height 376
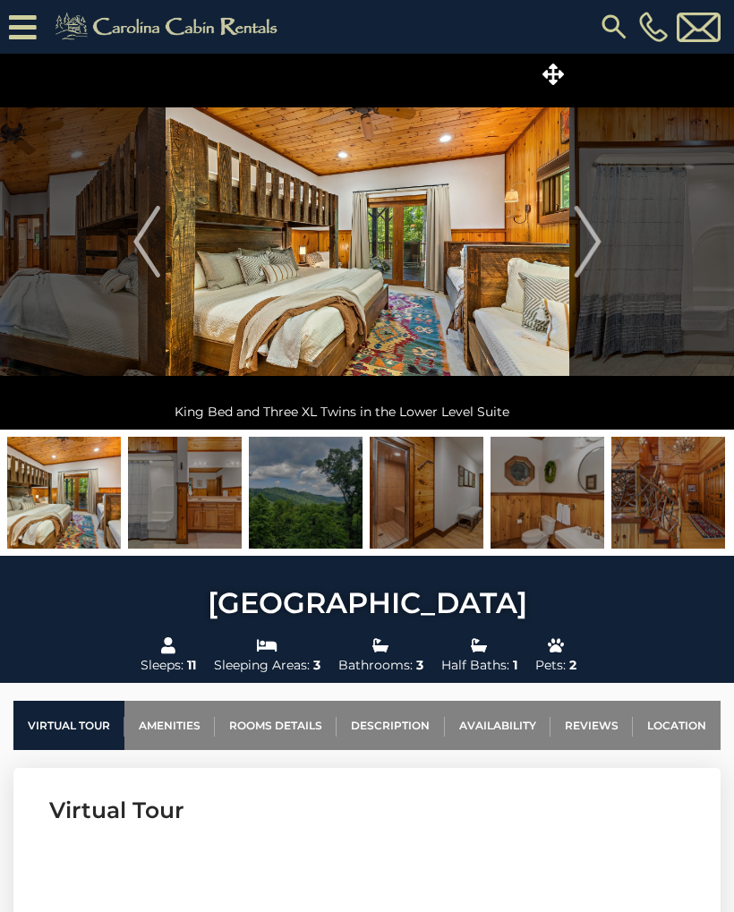
click at [597, 250] on img "Next" at bounding box center [587, 242] width 27 height 72
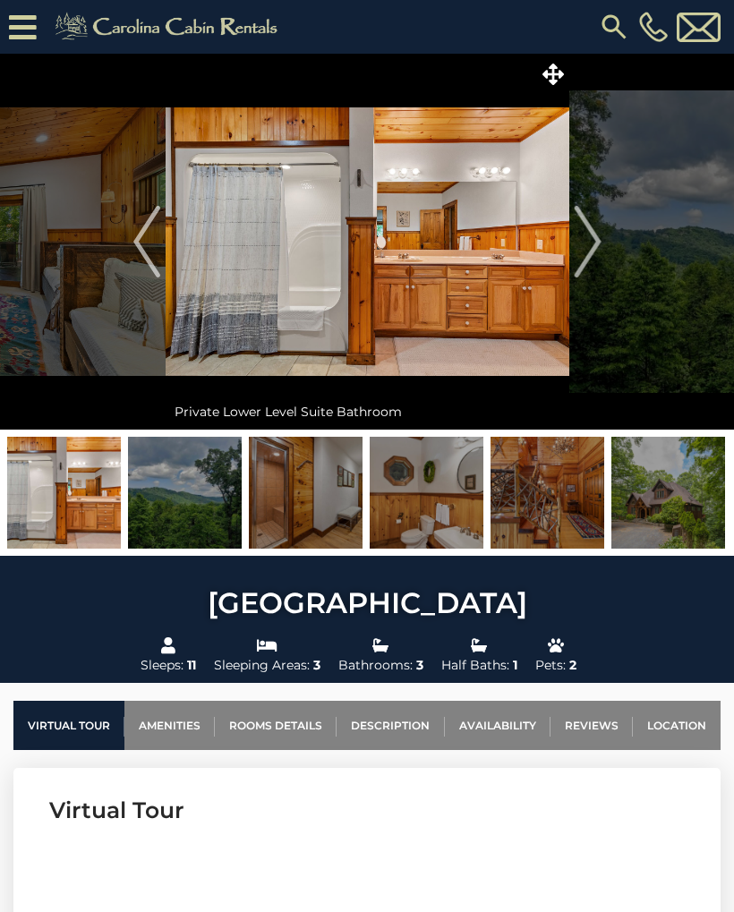
click at [600, 252] on img "Next" at bounding box center [587, 242] width 27 height 72
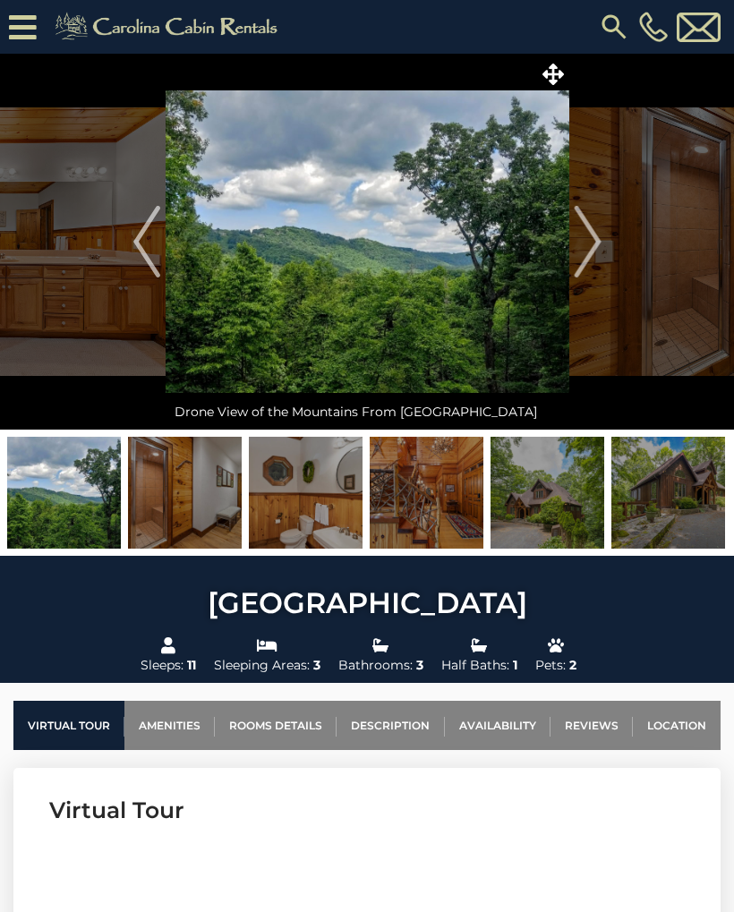
click at [603, 254] on button "Next" at bounding box center [588, 242] width 37 height 376
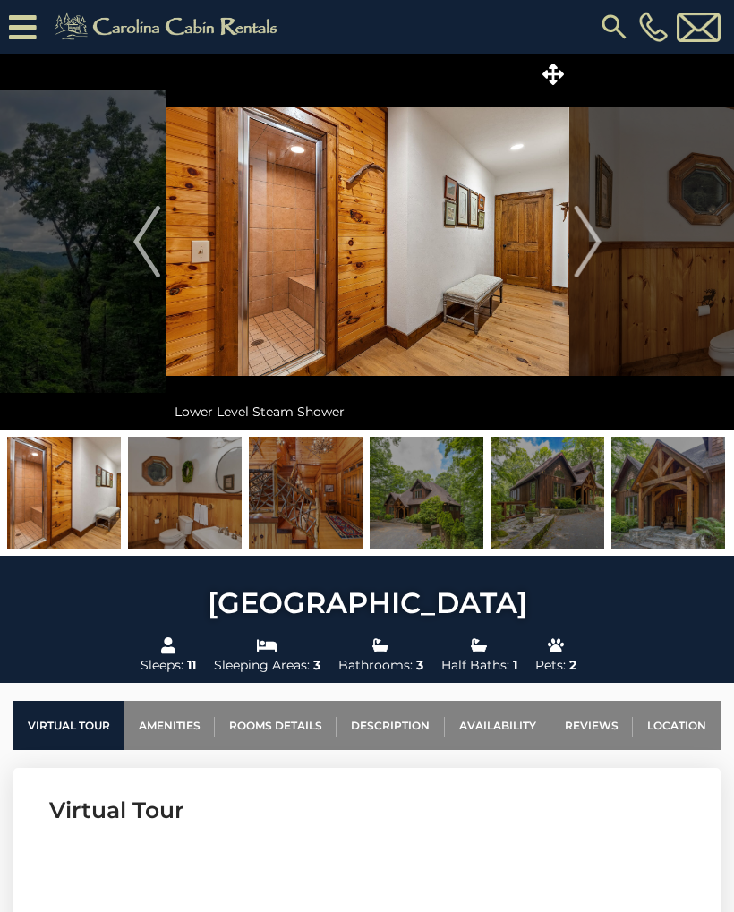
click at [132, 270] on button "Previous" at bounding box center [147, 242] width 37 height 376
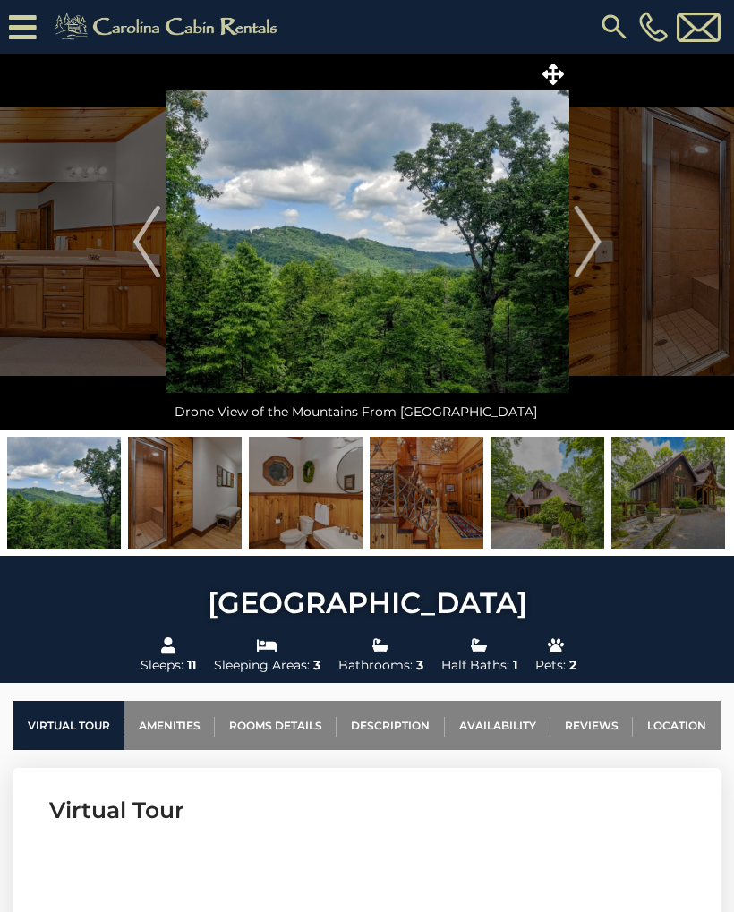
click at [592, 250] on img "Next" at bounding box center [587, 242] width 27 height 72
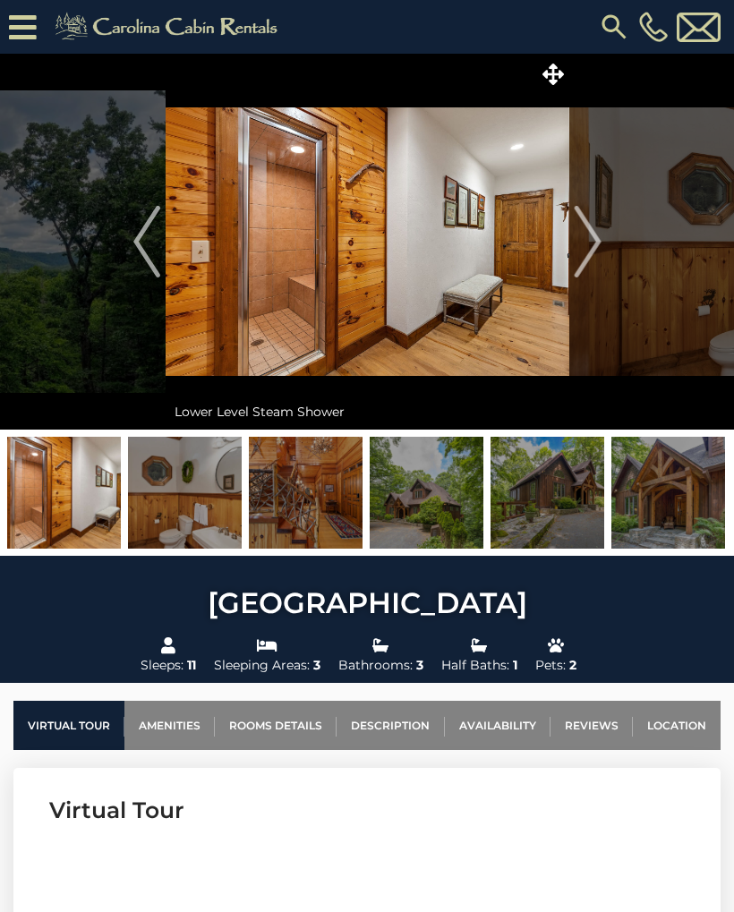
click at [587, 252] on img "Next" at bounding box center [587, 242] width 27 height 72
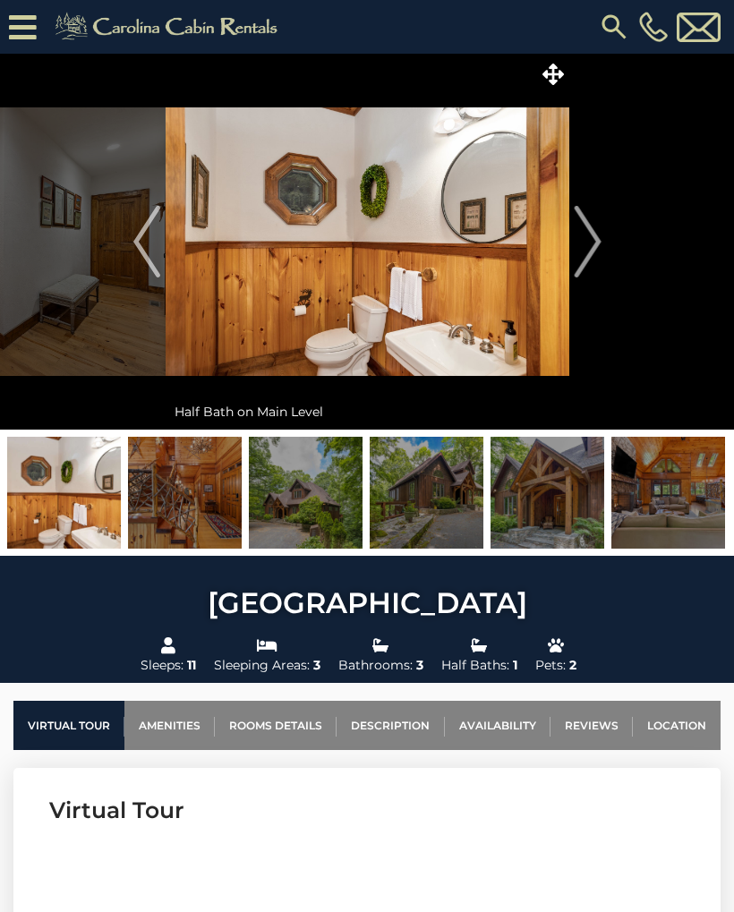
click at [598, 240] on img "Next" at bounding box center [587, 242] width 27 height 72
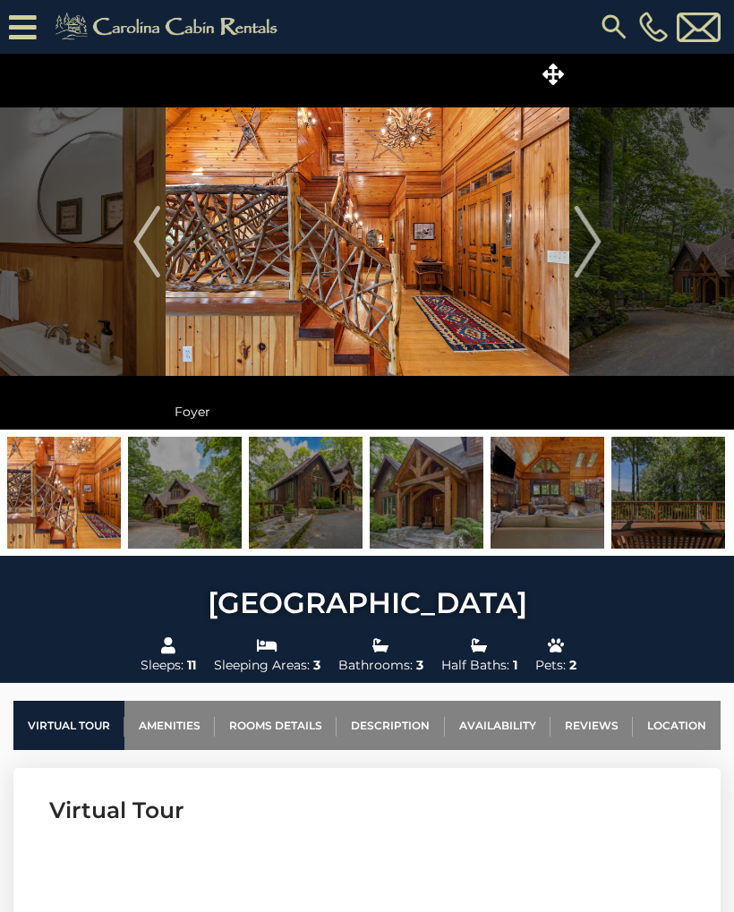
click at [586, 247] on img "Next" at bounding box center [587, 242] width 27 height 72
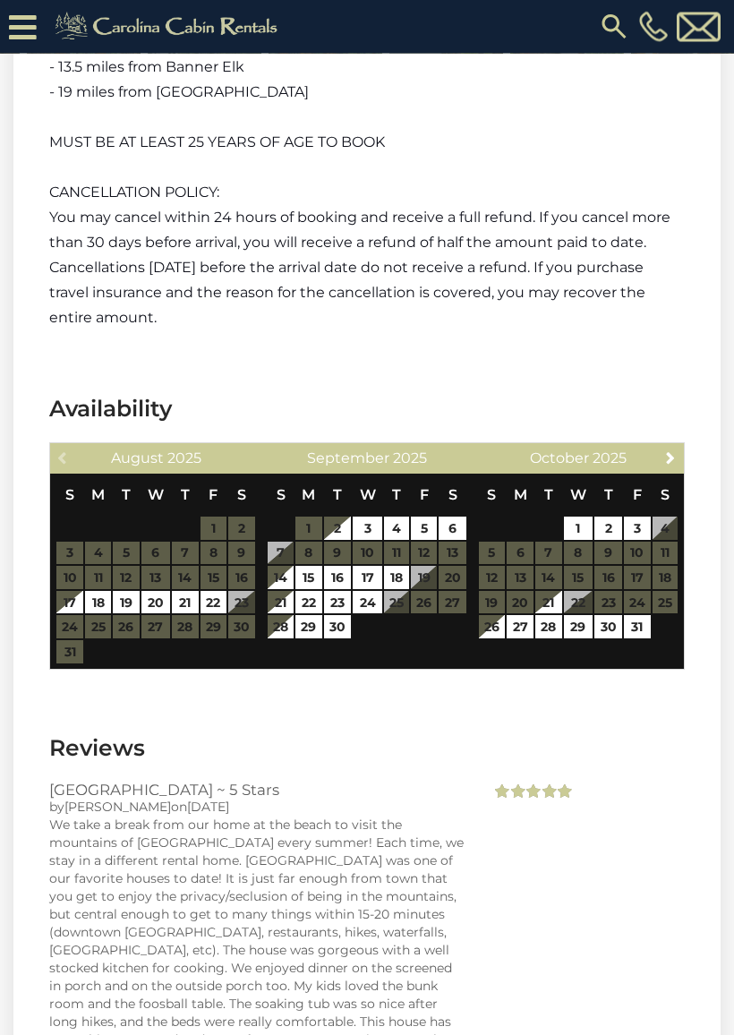
scroll to position [3616, 0]
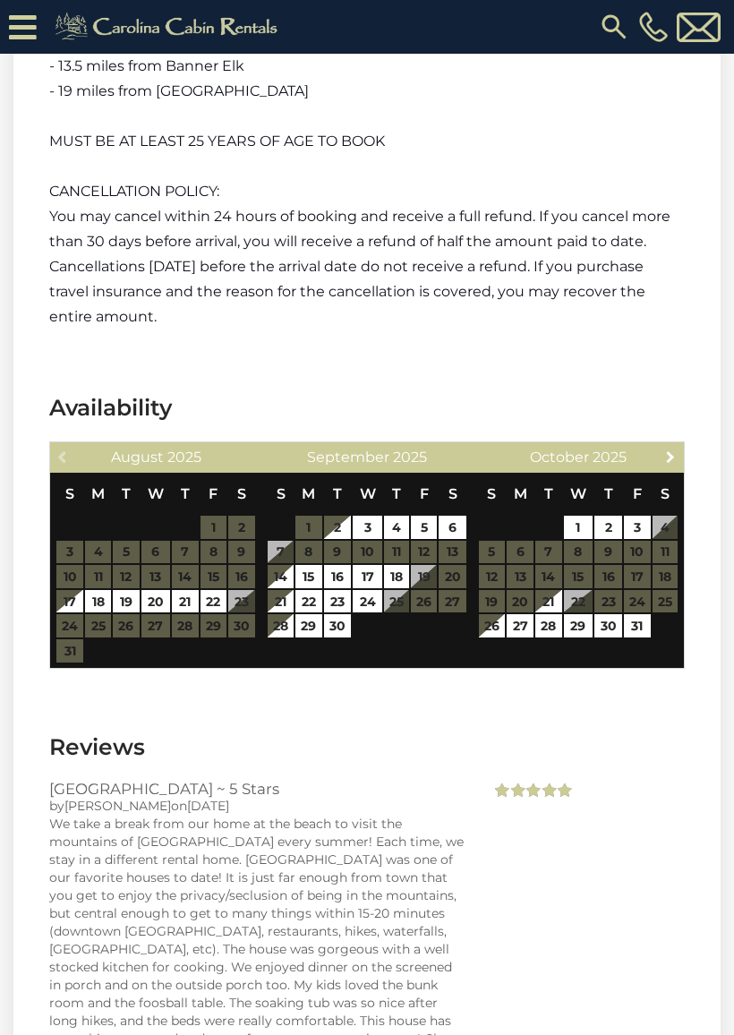
click at [677, 450] on span "Next" at bounding box center [671, 457] width 14 height 14
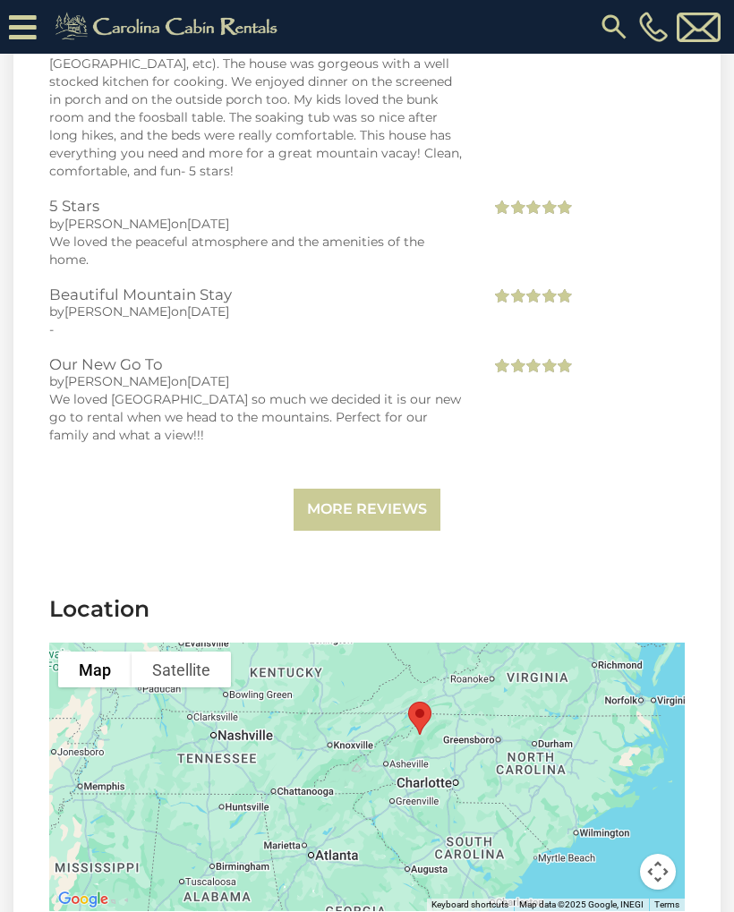
scroll to position [4501, 0]
